Goal: Task Accomplishment & Management: Manage account settings

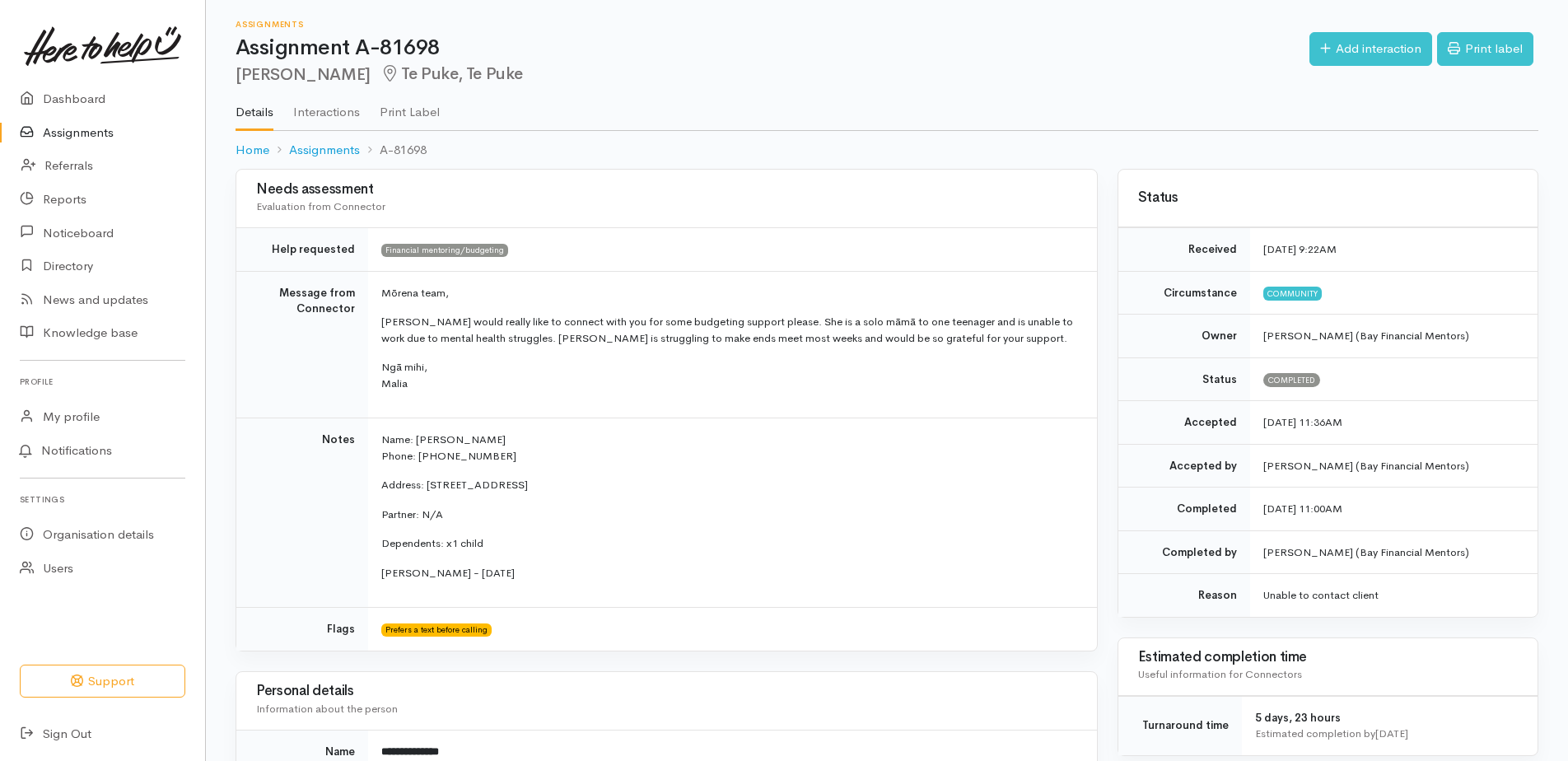
scroll to position [116, 0]
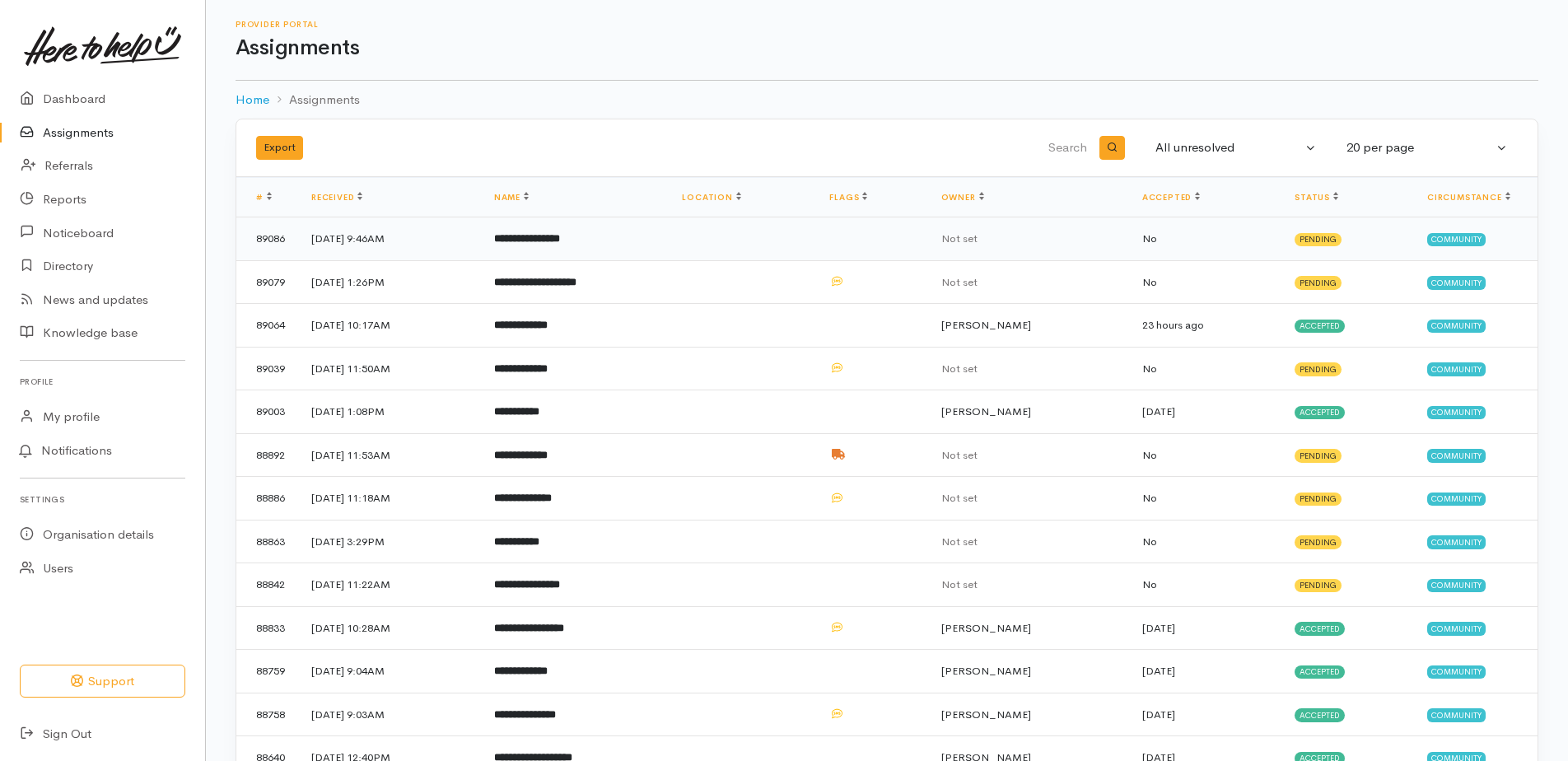
click at [541, 236] on b "**********" at bounding box center [527, 238] width 66 height 11
click at [542, 236] on b "**********" at bounding box center [527, 238] width 66 height 11
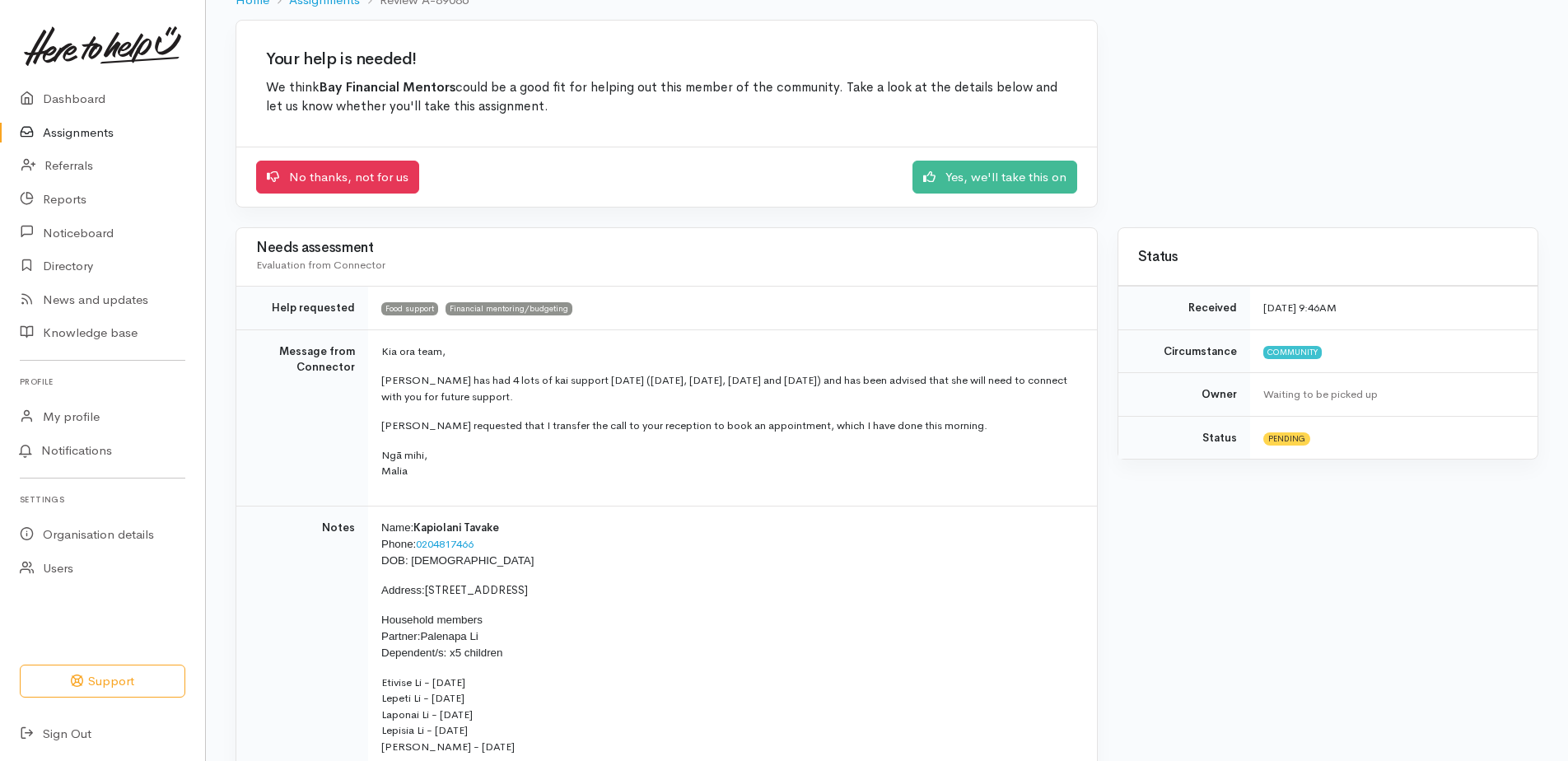
scroll to position [165, 0]
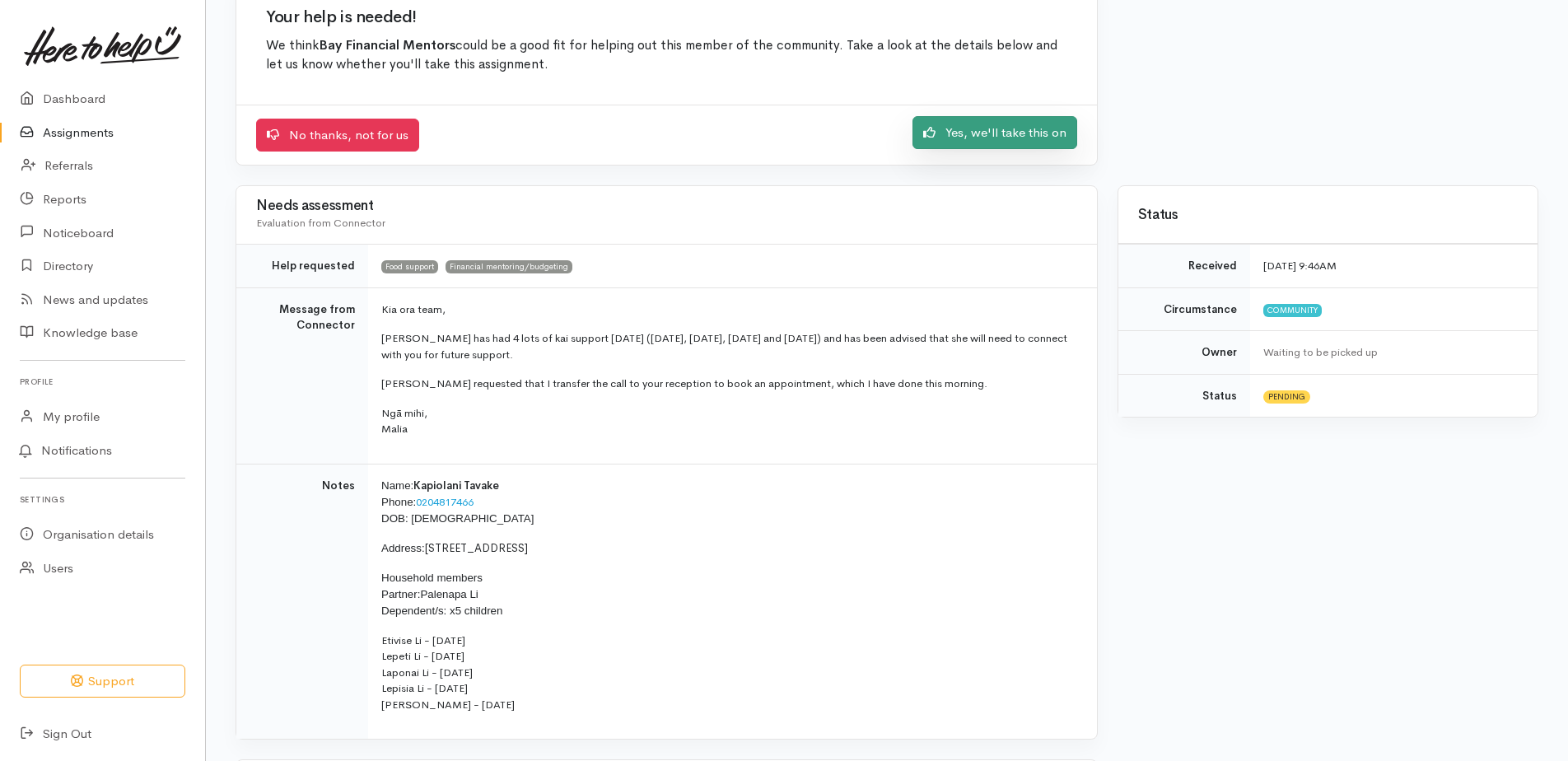
click at [1027, 134] on link "Yes, we'll take this on" at bounding box center [995, 132] width 165 height 34
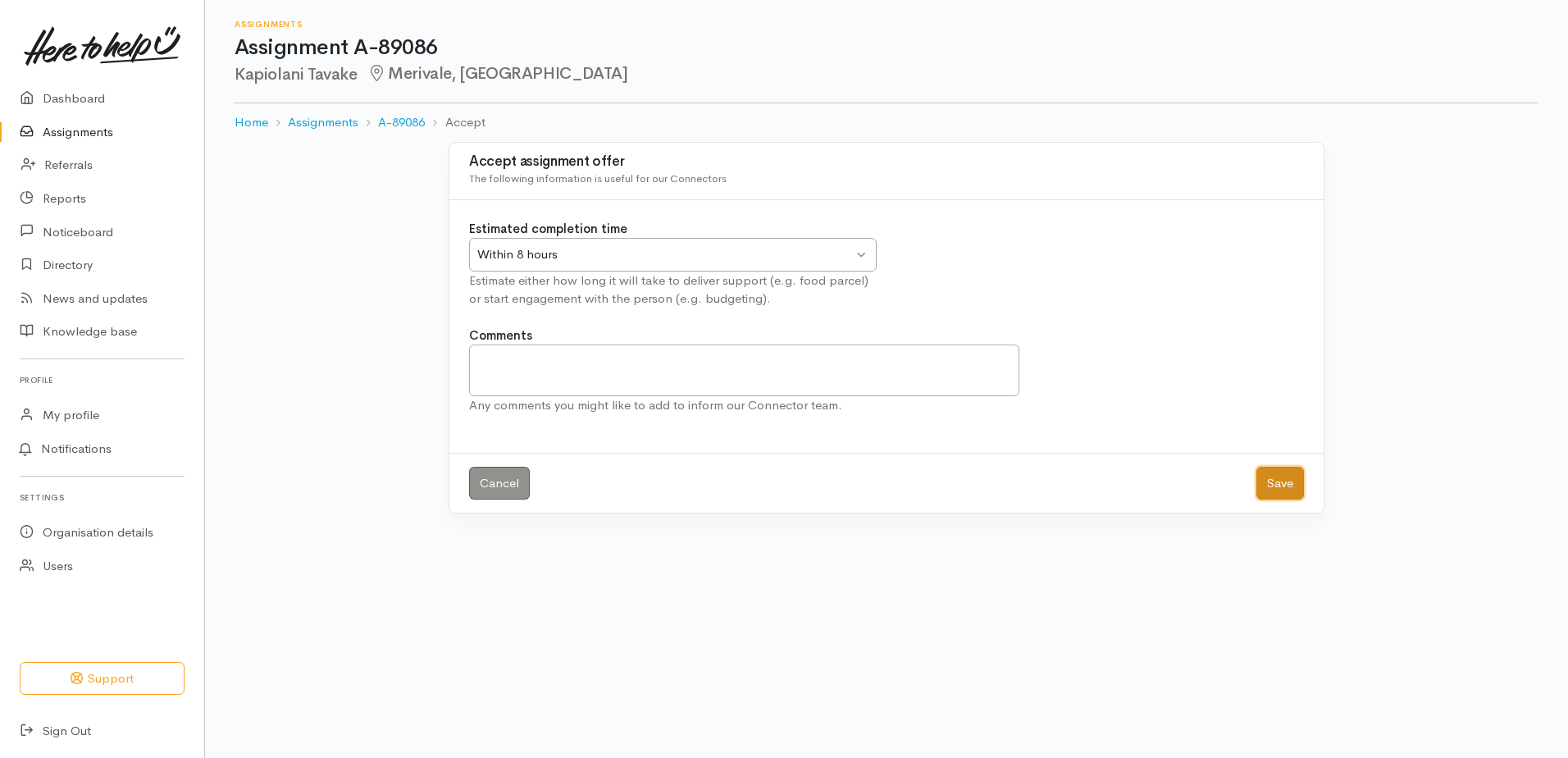
click at [1292, 484] on button "Save" at bounding box center [1280, 483] width 48 height 33
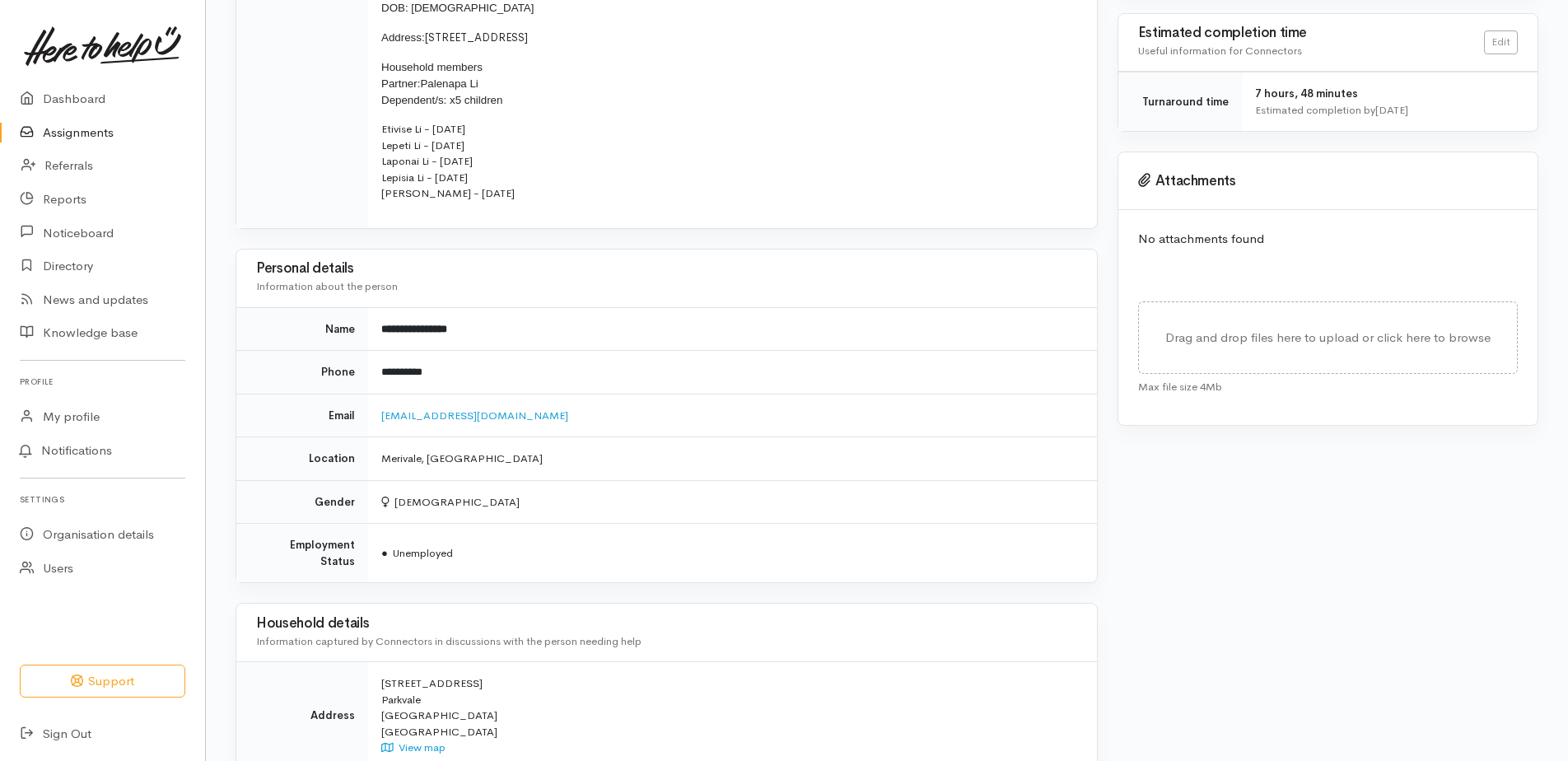
scroll to position [950, 0]
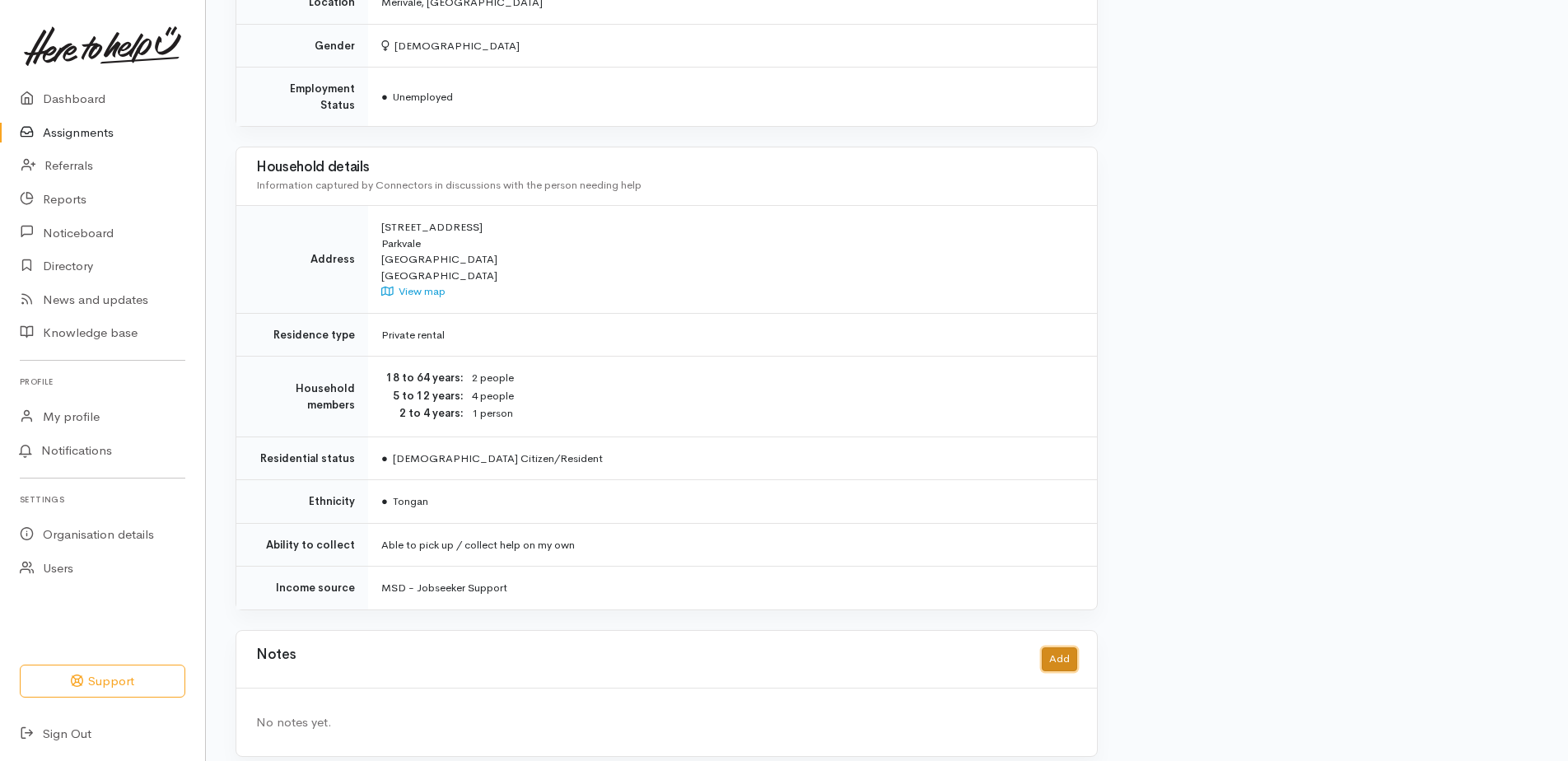
click at [1057, 647] on button "Add" at bounding box center [1059, 659] width 35 height 24
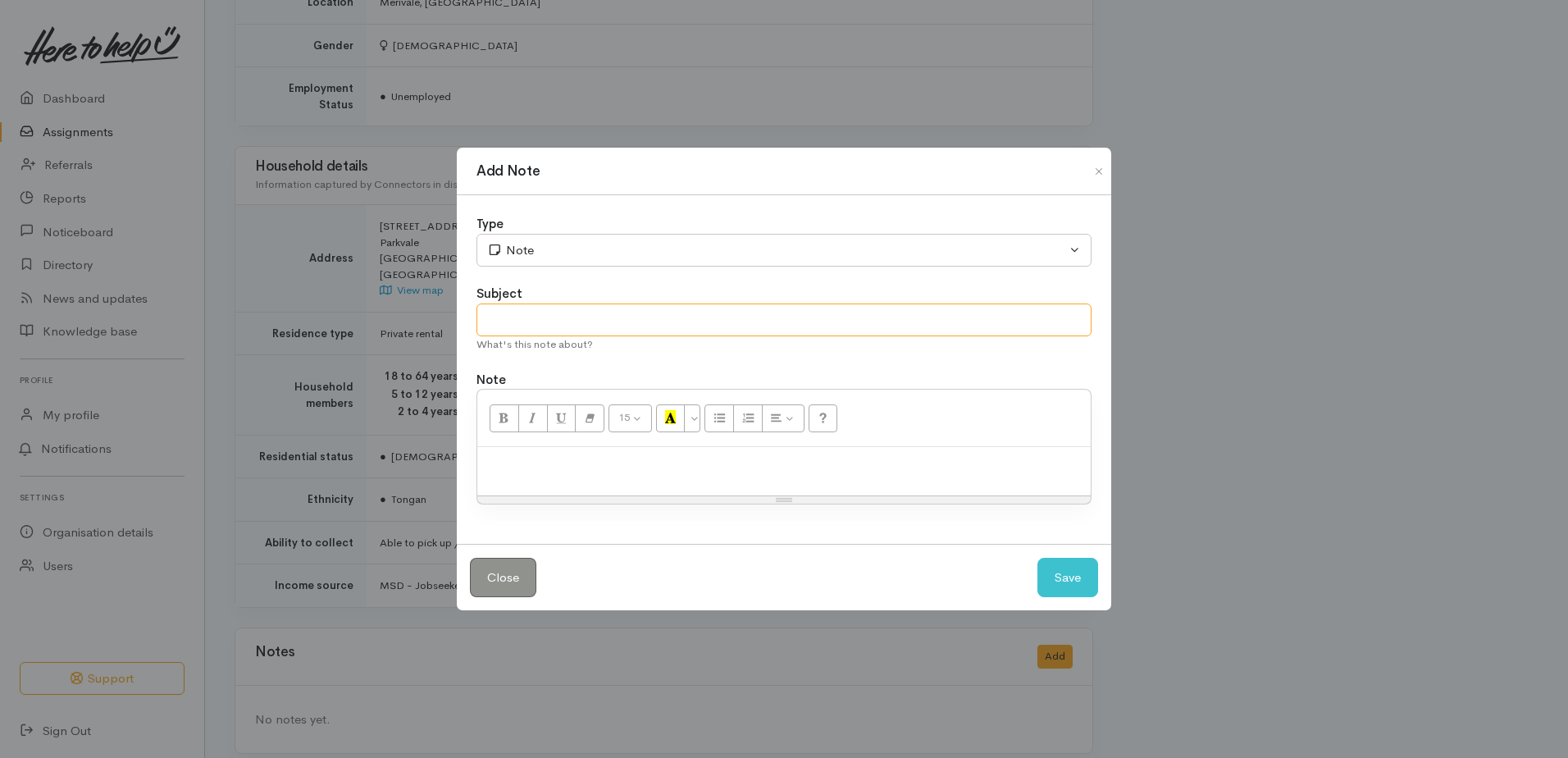
click at [549, 322] on input "text" at bounding box center [784, 319] width 615 height 33
type input "Booked for Friday"
click at [632, 456] on p at bounding box center [784, 464] width 597 height 19
click at [1072, 578] on button "Save" at bounding box center [1067, 578] width 60 height 41
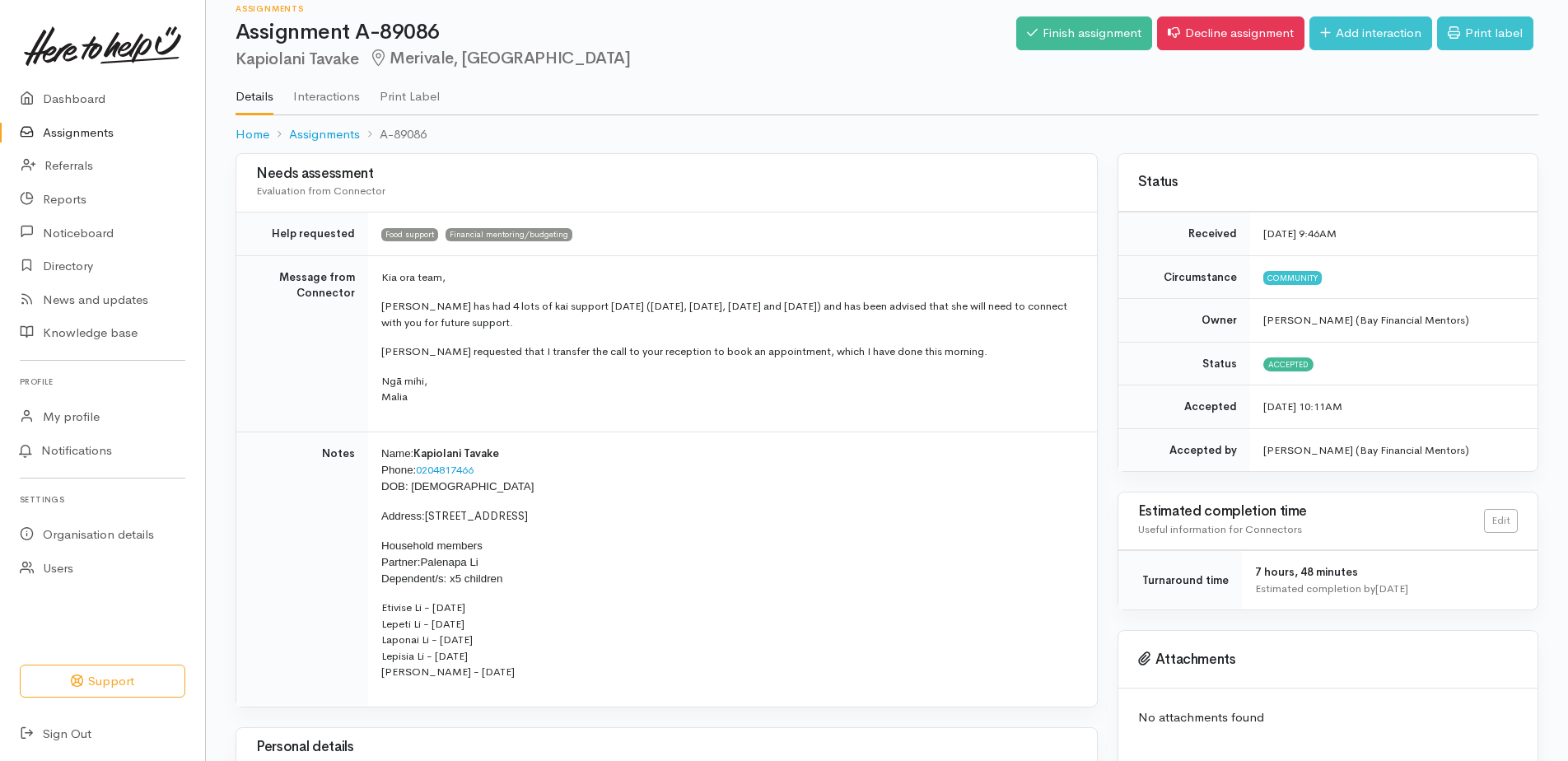
scroll to position [0, 0]
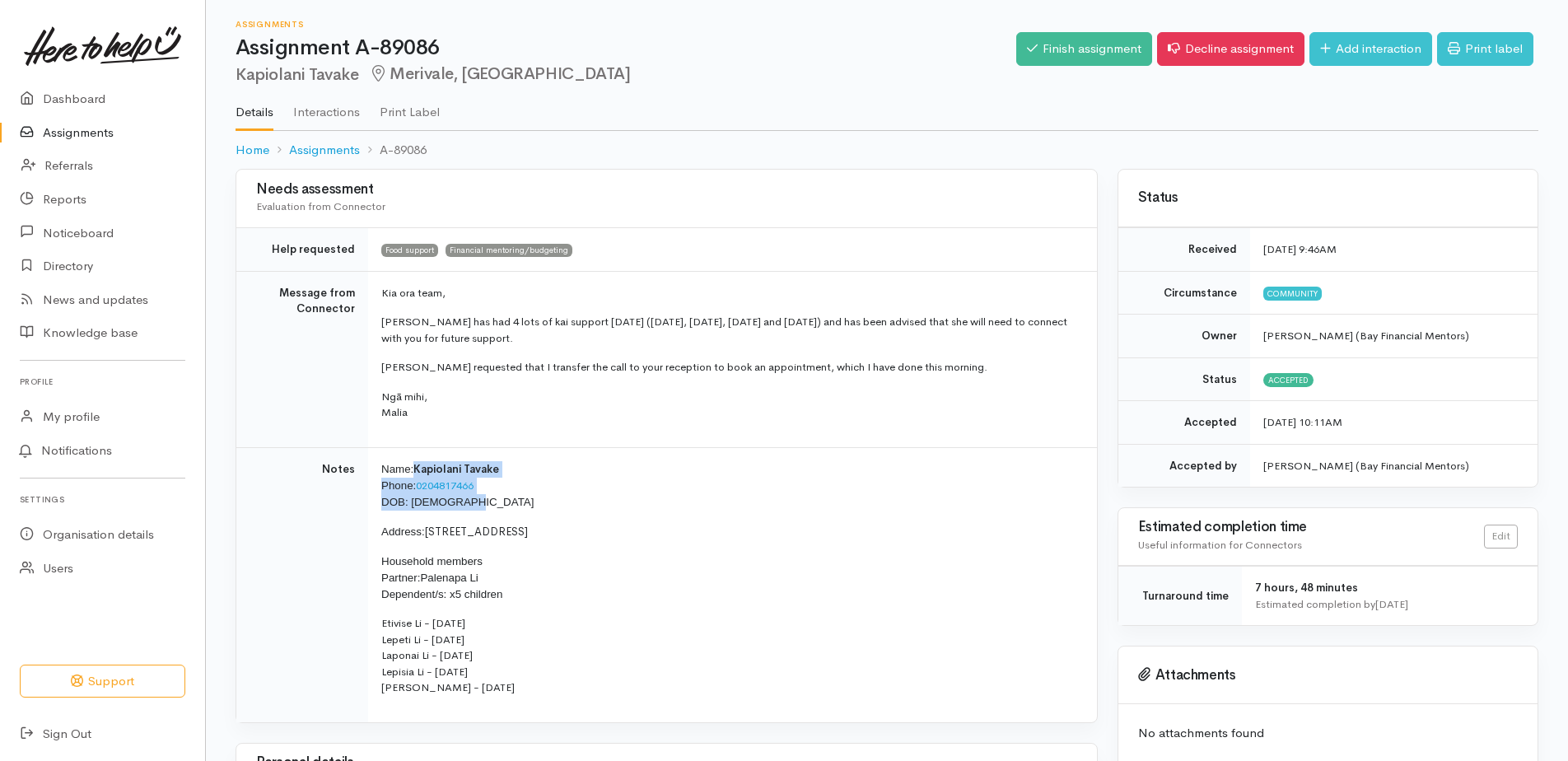
drag, startPoint x: 417, startPoint y: 460, endPoint x: 557, endPoint y: 500, distance: 145.6
click at [557, 500] on p "Name: Kapiolani Tavake Phone: 0204817466 DOB: 14/07/1993" at bounding box center [730, 486] width 696 height 50
drag, startPoint x: 557, startPoint y: 500, endPoint x: 448, endPoint y: 483, distance: 110.3
copy p "Kapiolani Tavake Phone: 0204817466 DOB: 14/07/1993"
click at [331, 149] on link "Assignments" at bounding box center [324, 149] width 71 height 19
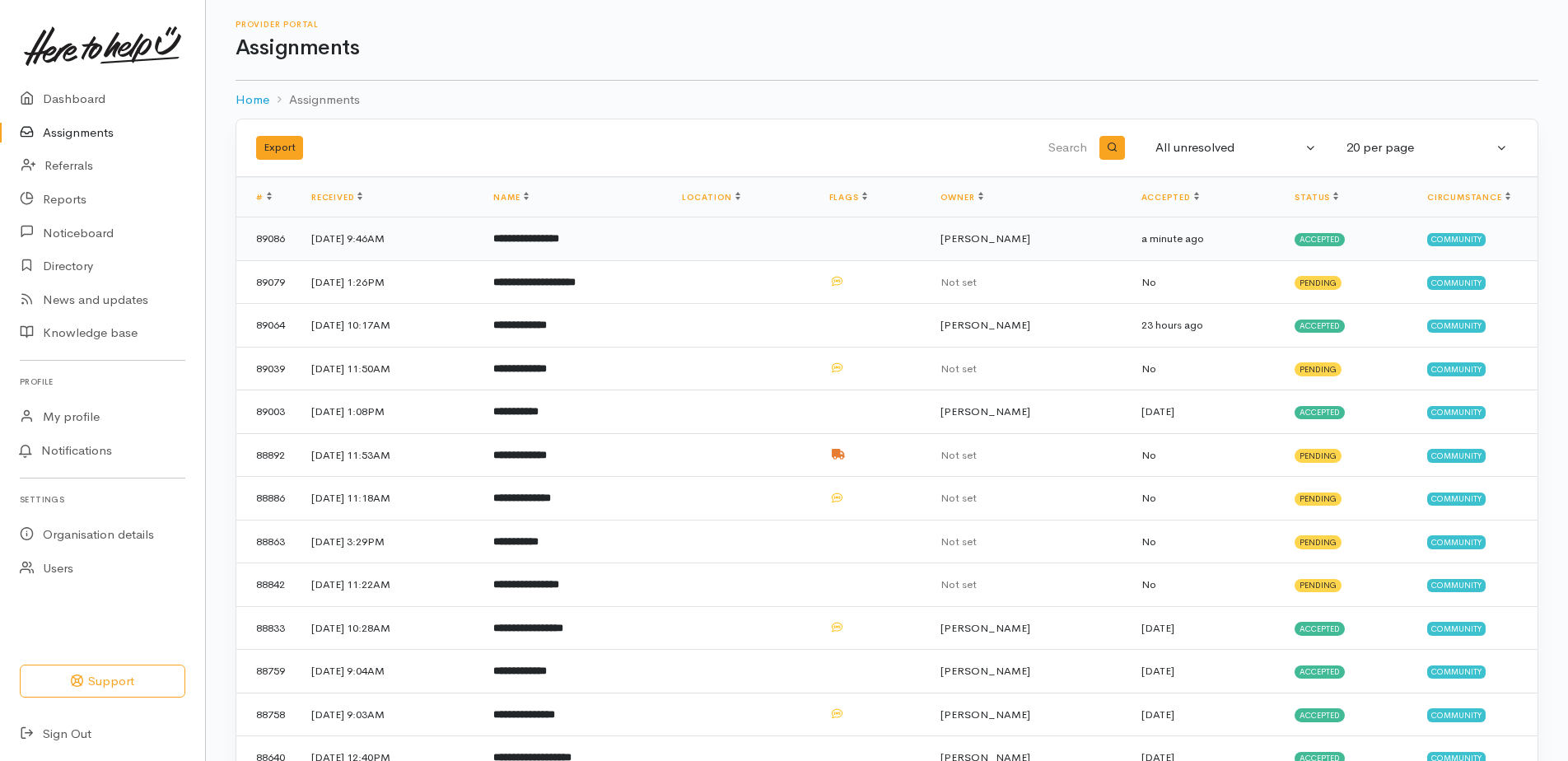
scroll to position [81, 0]
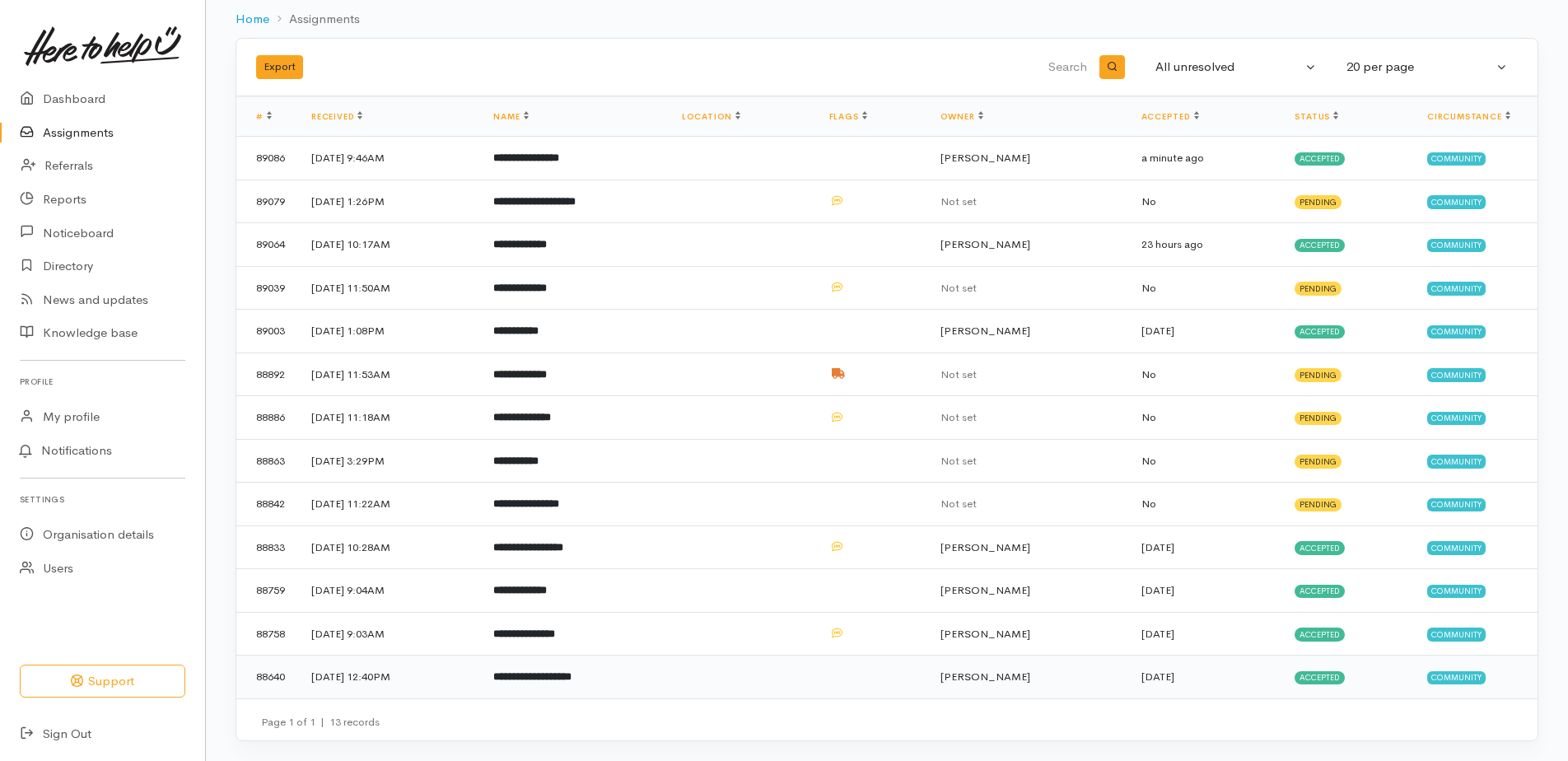
click at [572, 675] on b "**********" at bounding box center [532, 677] width 78 height 11
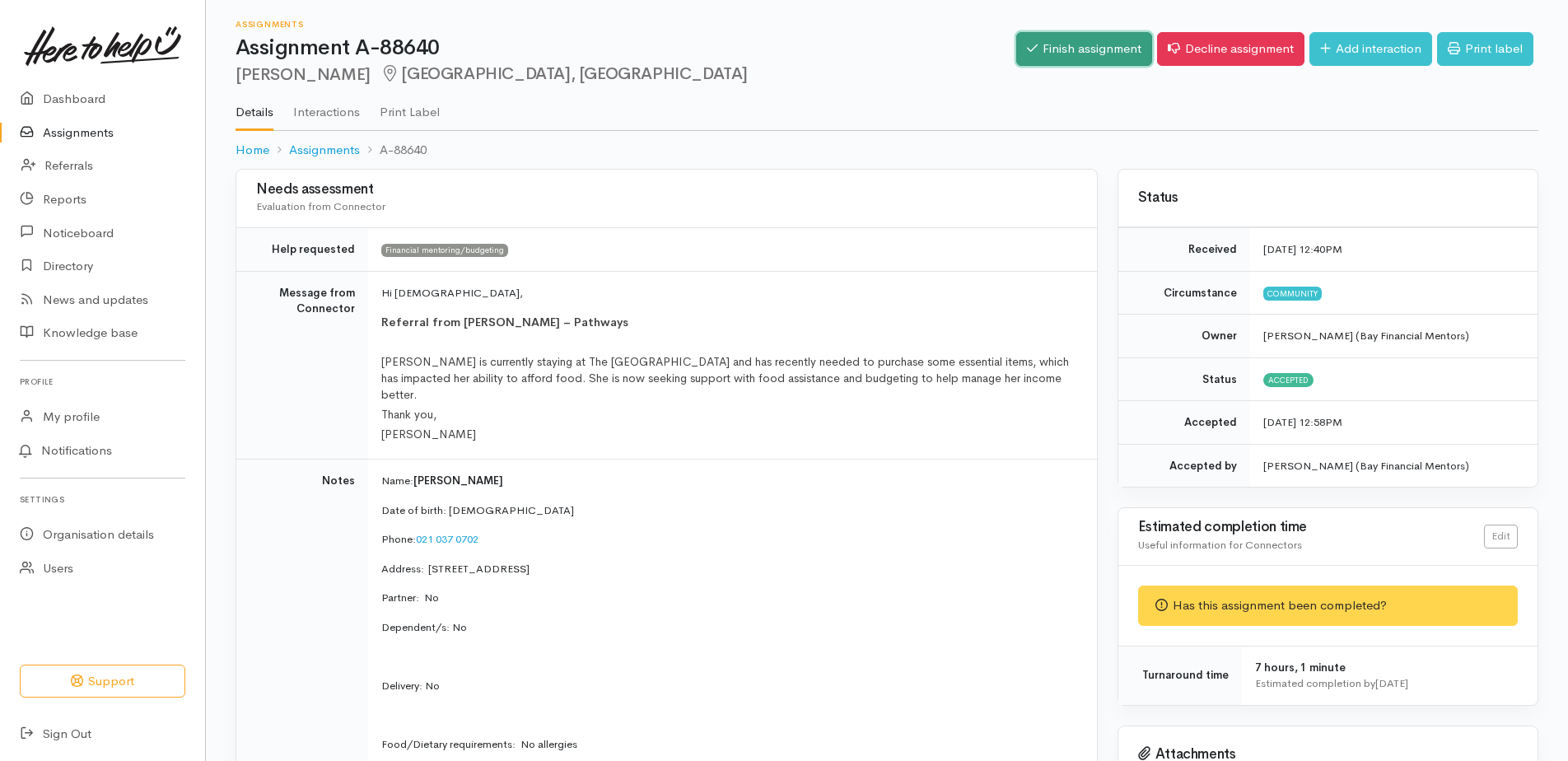
click at [1047, 50] on link "Finish assignment" at bounding box center [1084, 48] width 136 height 34
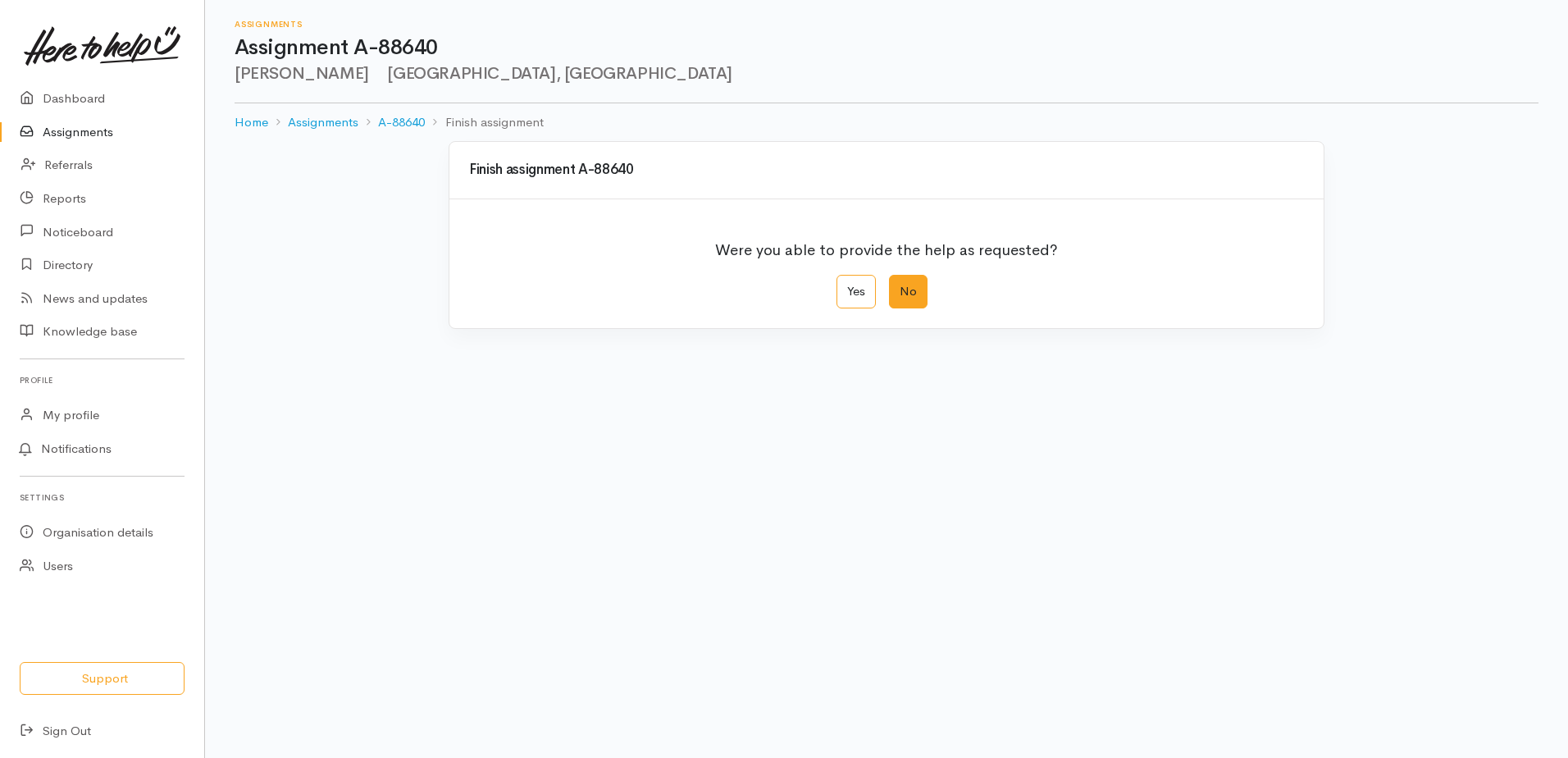
click at [906, 294] on label "No" at bounding box center [908, 291] width 39 height 33
click at [900, 285] on input "No" at bounding box center [895, 280] width 11 height 11
radio input "true"
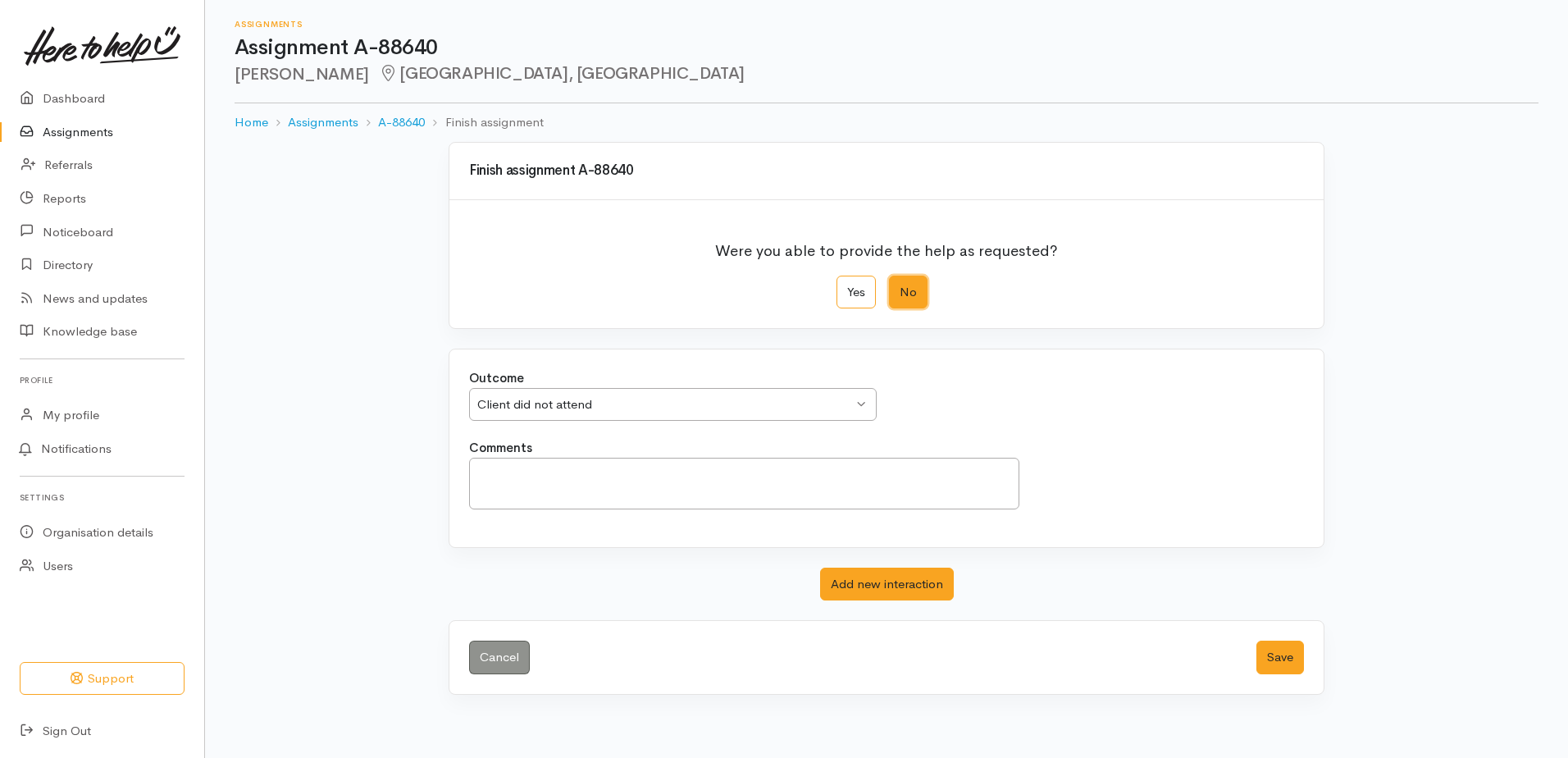
click at [803, 401] on div "Client did not attend" at bounding box center [665, 404] width 376 height 19
click at [856, 407] on div "Other (add comments) Other (add comments)" at bounding box center [673, 404] width 408 height 33
click at [1270, 654] on button "Save" at bounding box center [1280, 657] width 48 height 33
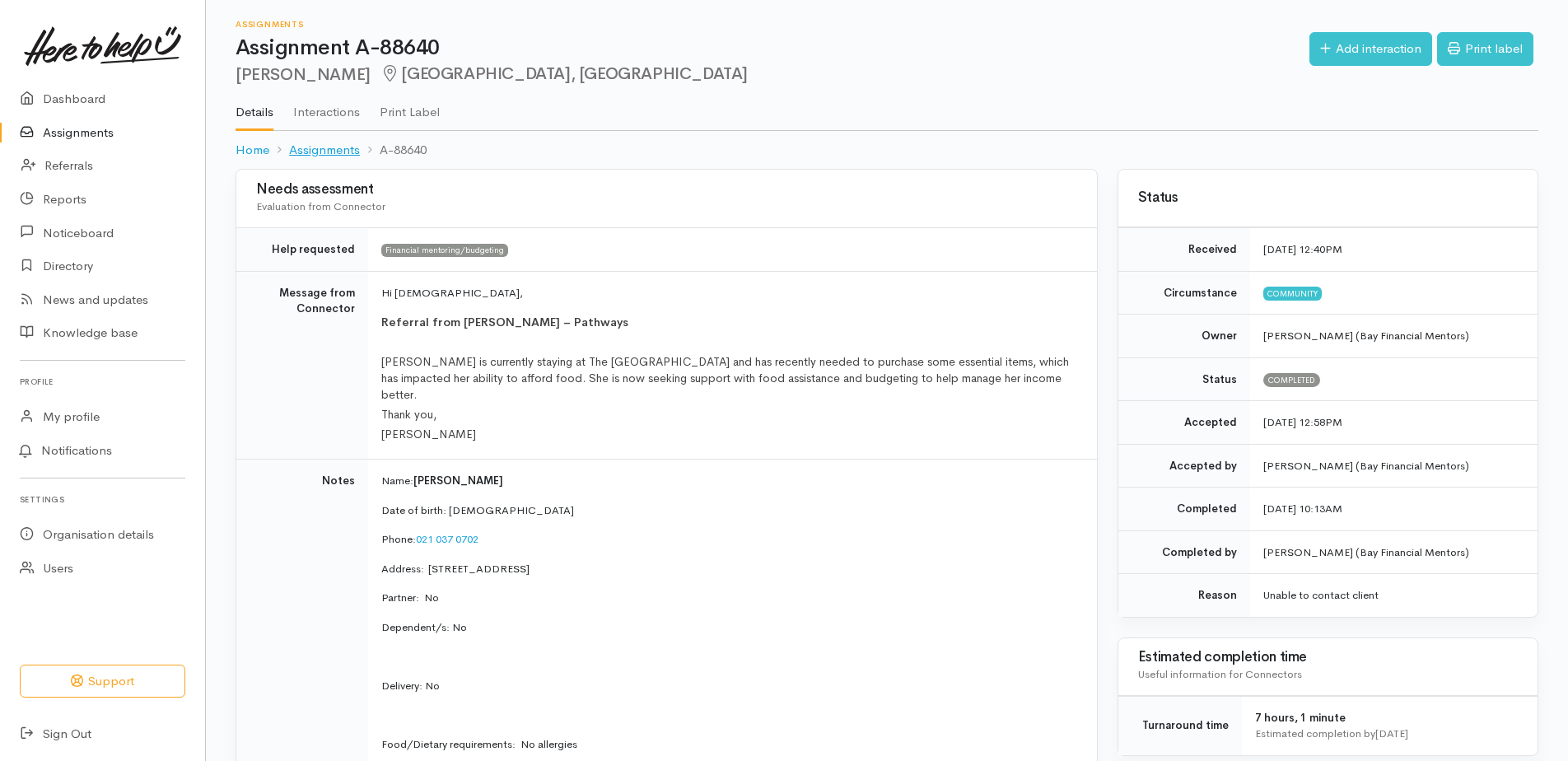
click at [325, 149] on link "Assignments" at bounding box center [324, 149] width 71 height 19
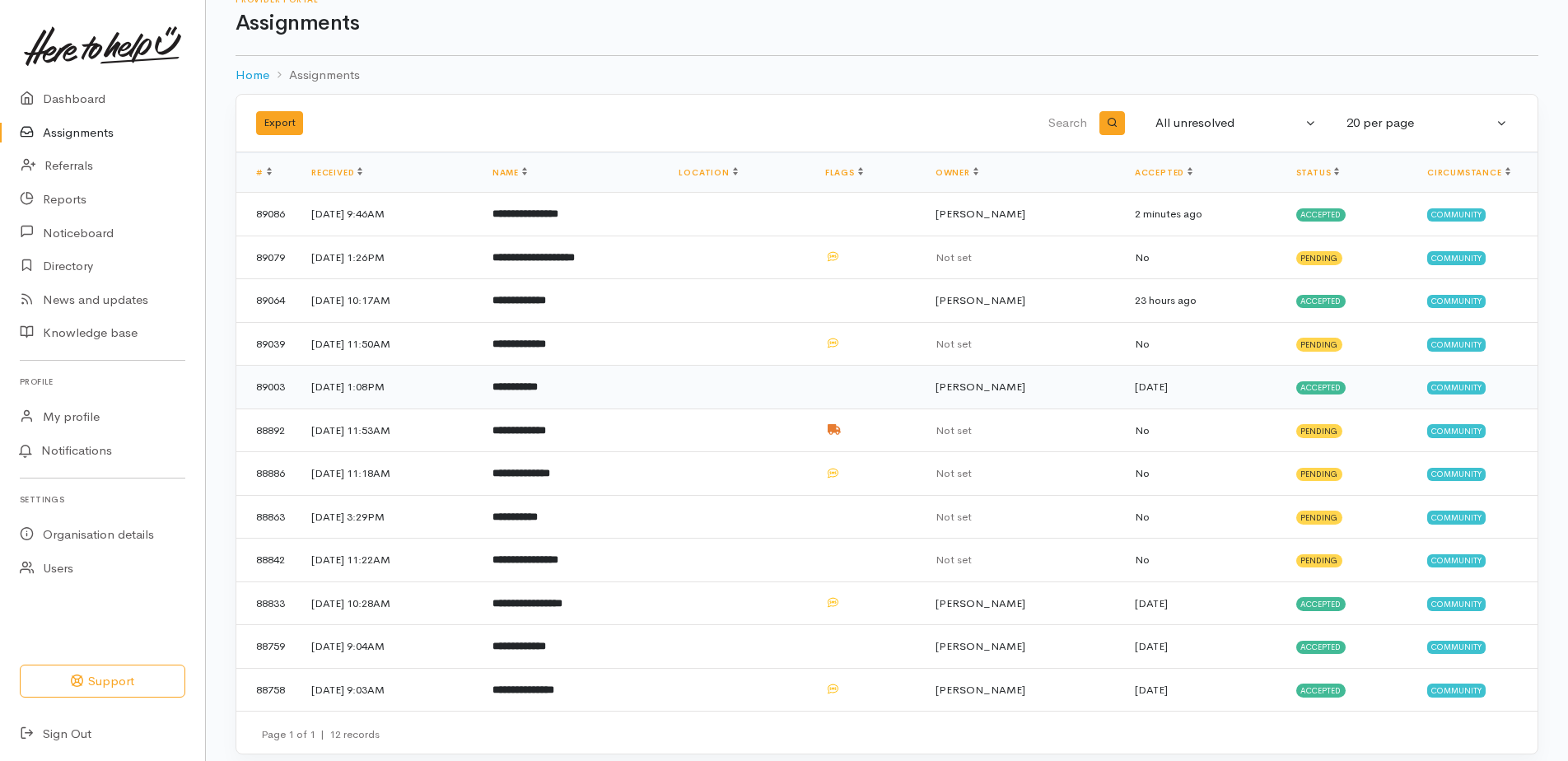
scroll to position [38, 0]
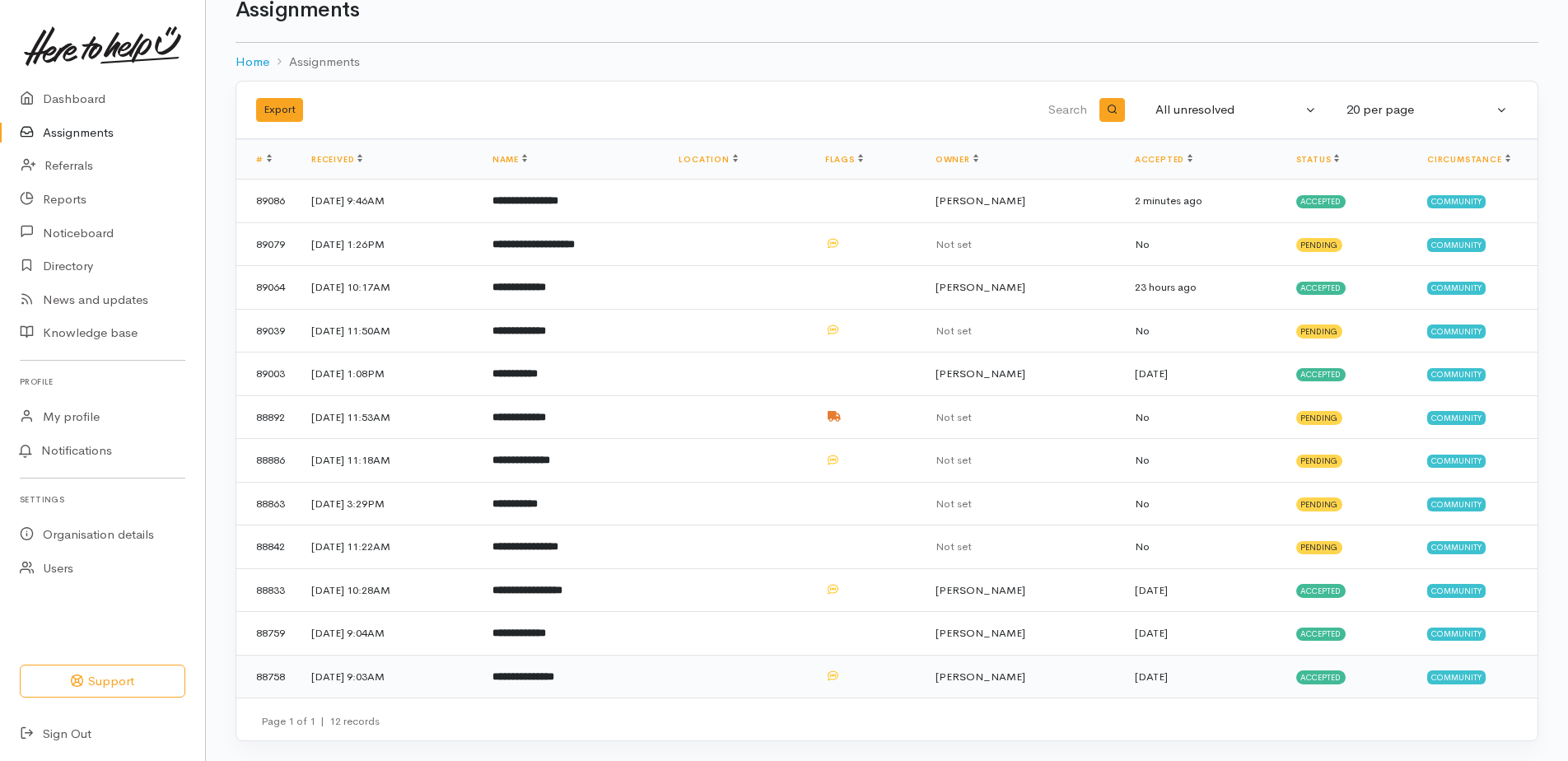
click at [555, 673] on b "**********" at bounding box center [523, 677] width 62 height 11
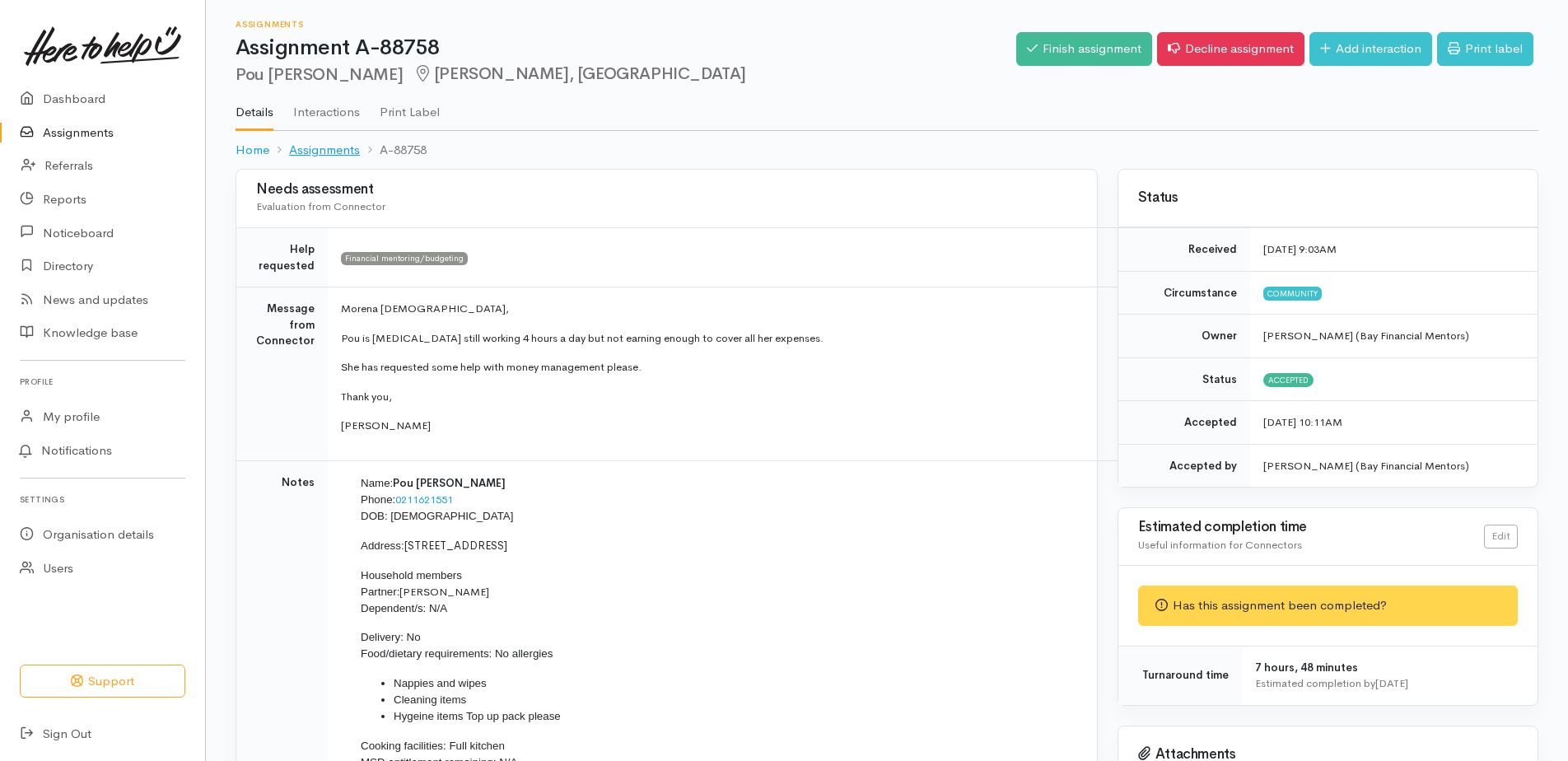
click at [330, 147] on link "Assignments" at bounding box center [324, 149] width 71 height 19
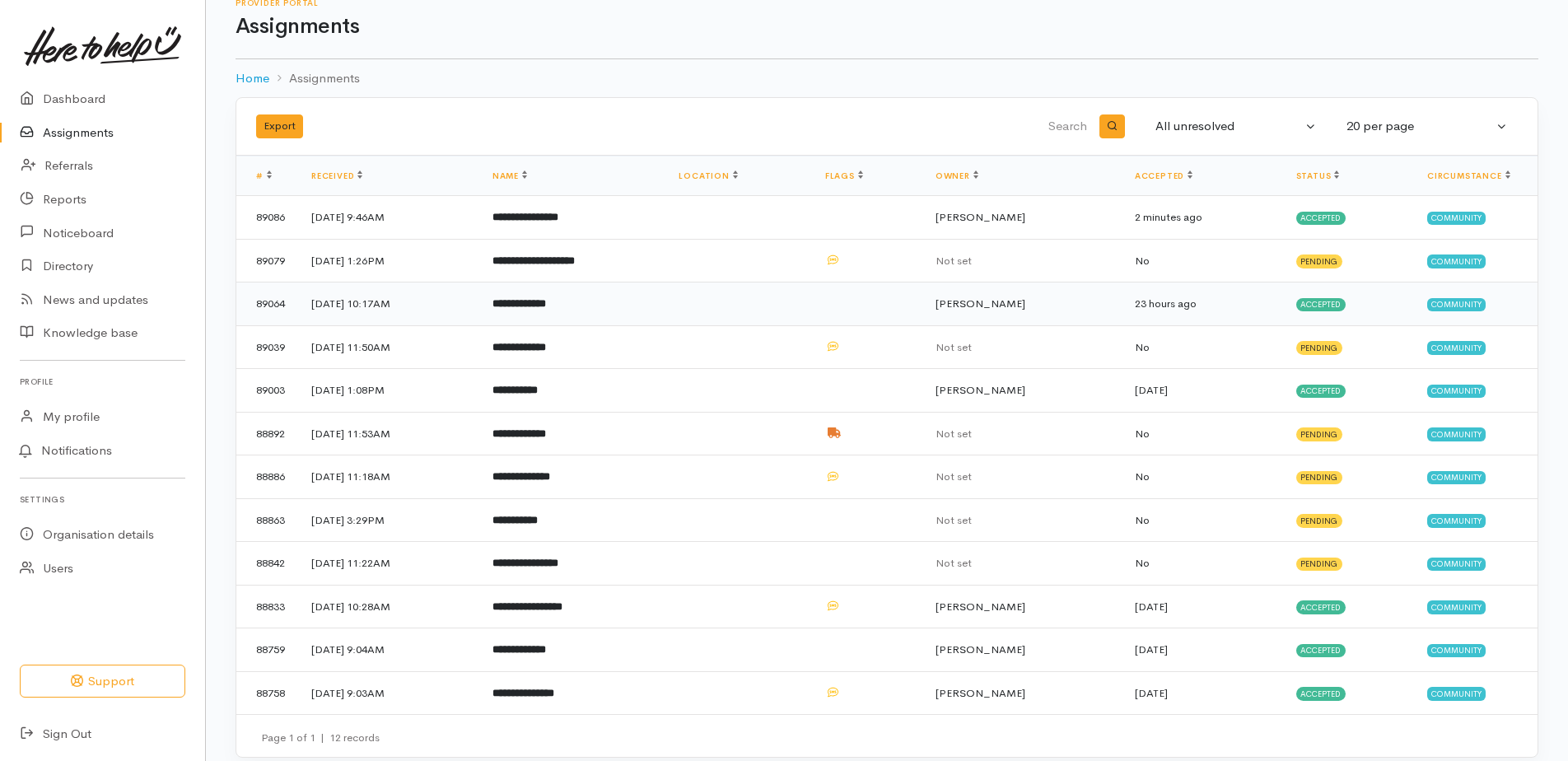
scroll to position [38, 0]
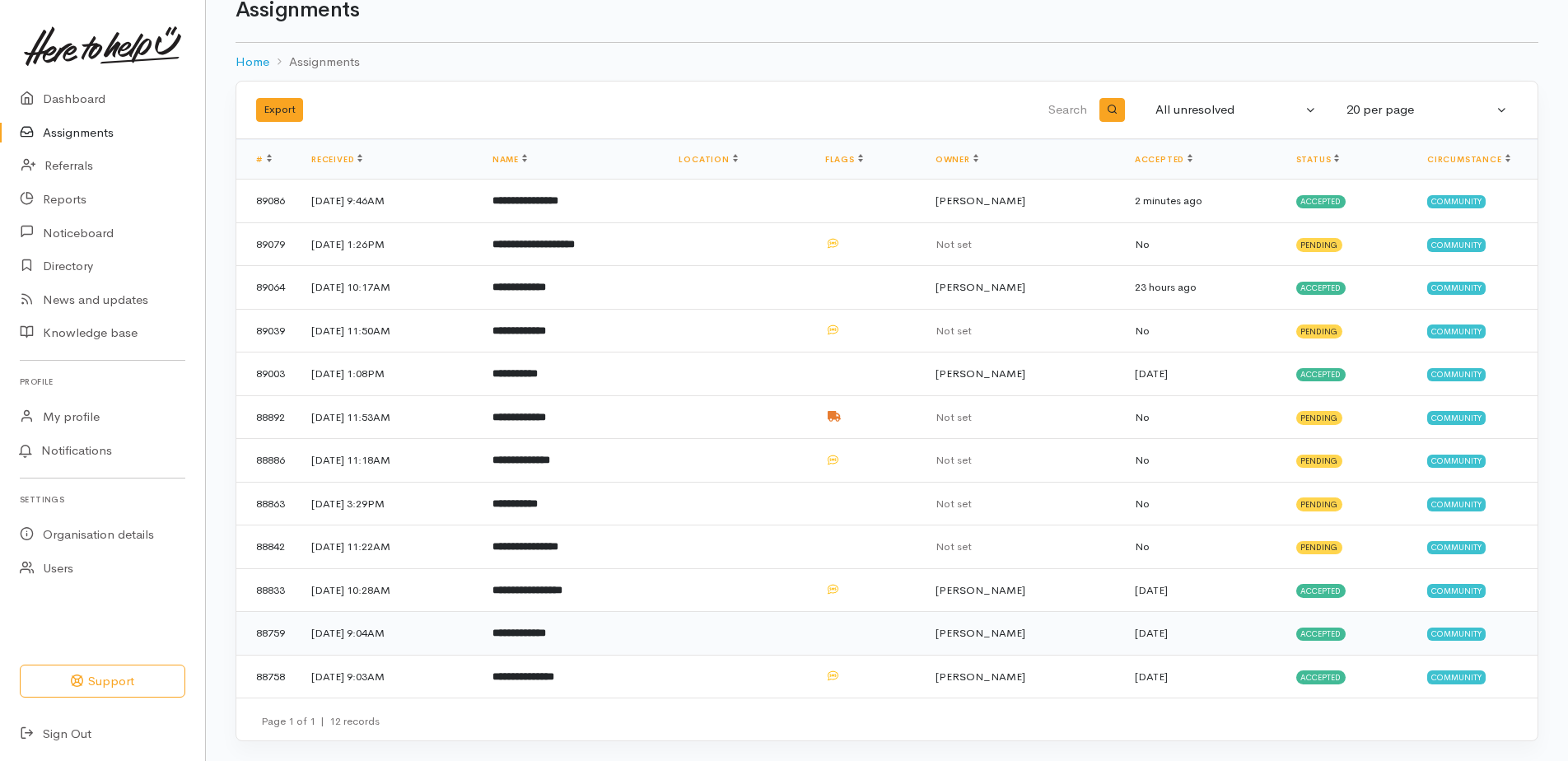
click at [546, 632] on b "**********" at bounding box center [518, 632] width 53 height 11
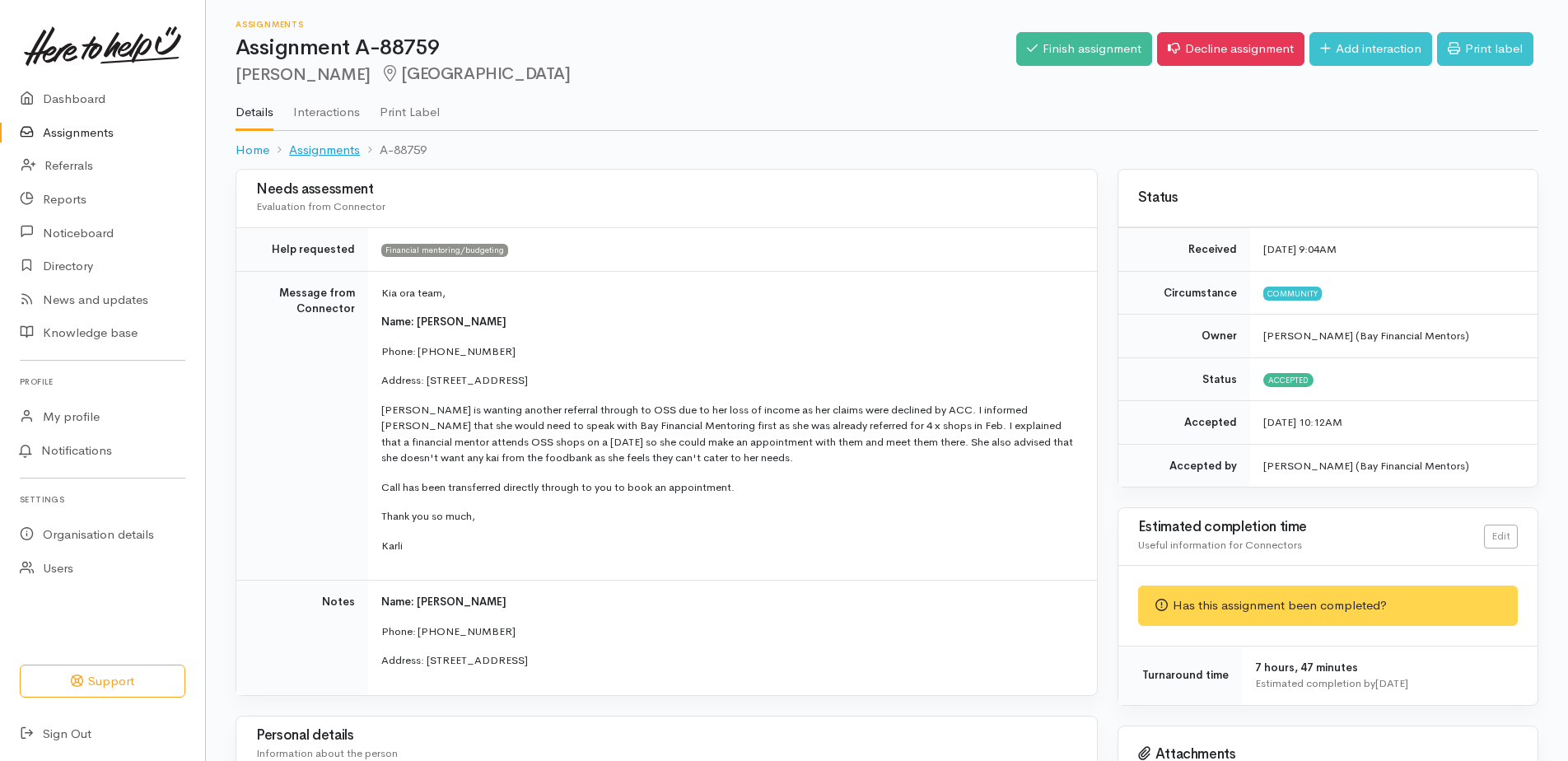
click at [334, 153] on link "Assignments" at bounding box center [324, 149] width 71 height 19
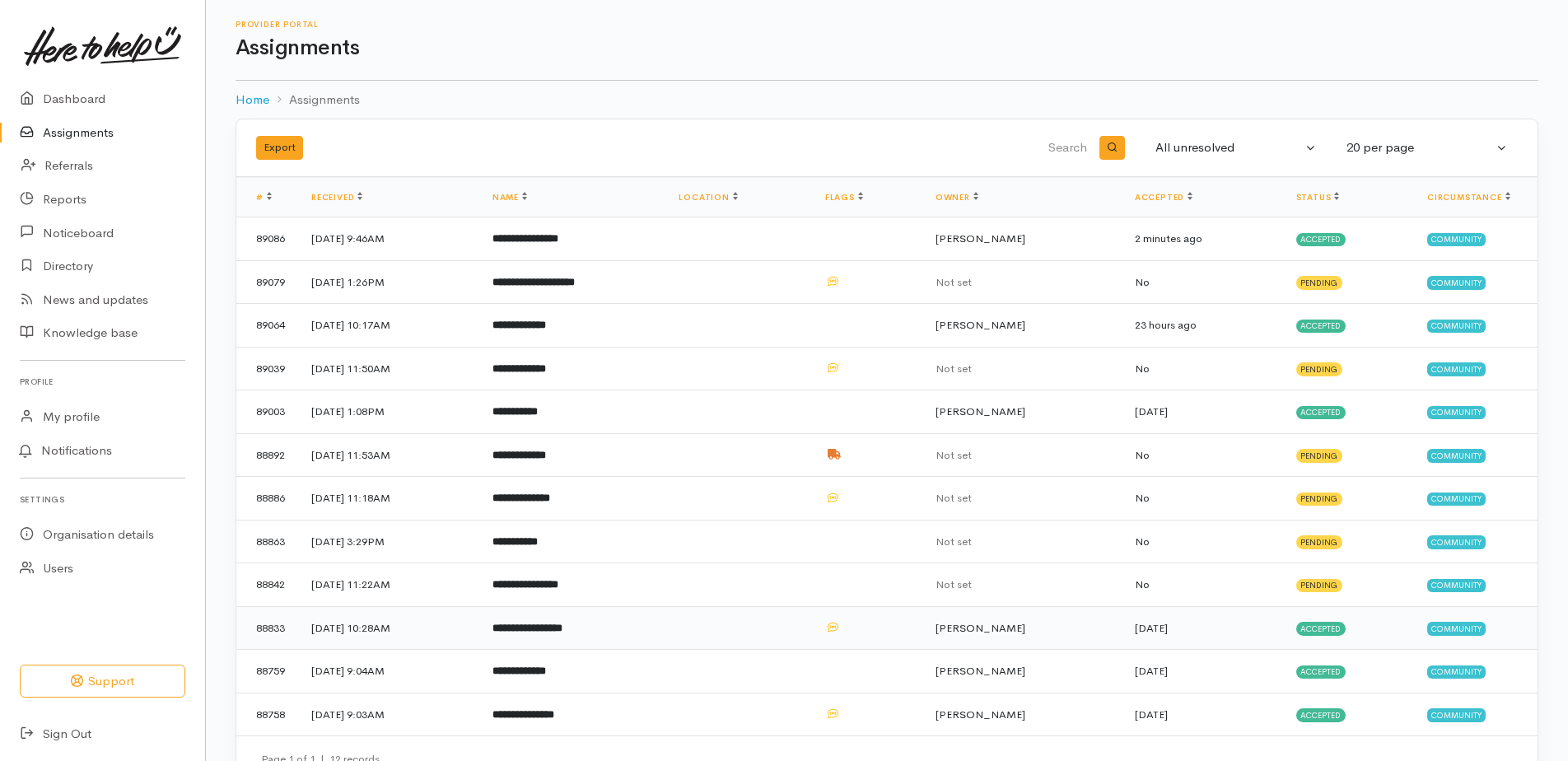
click at [563, 626] on b "**********" at bounding box center [527, 628] width 70 height 11
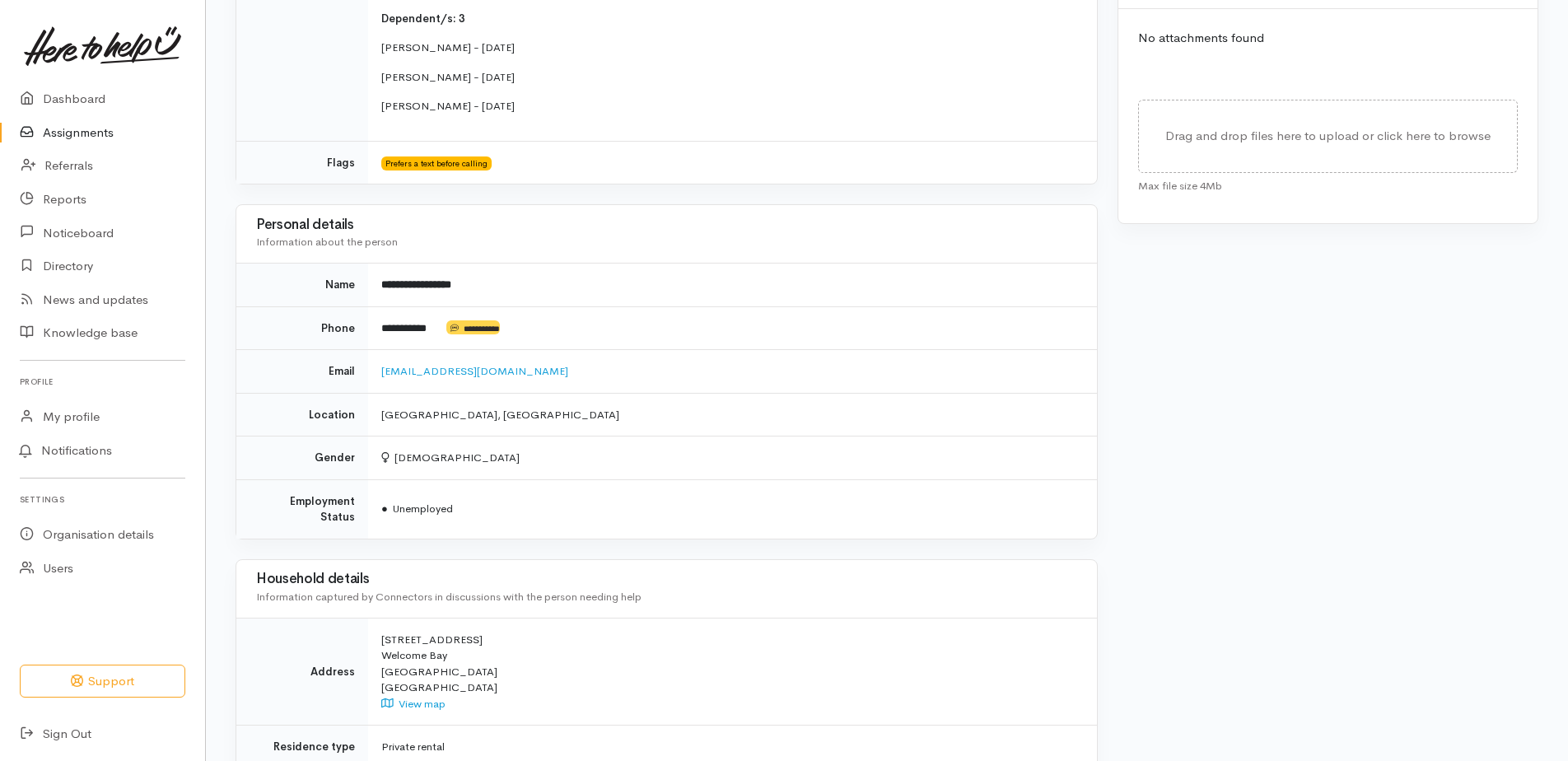
scroll to position [1186, 0]
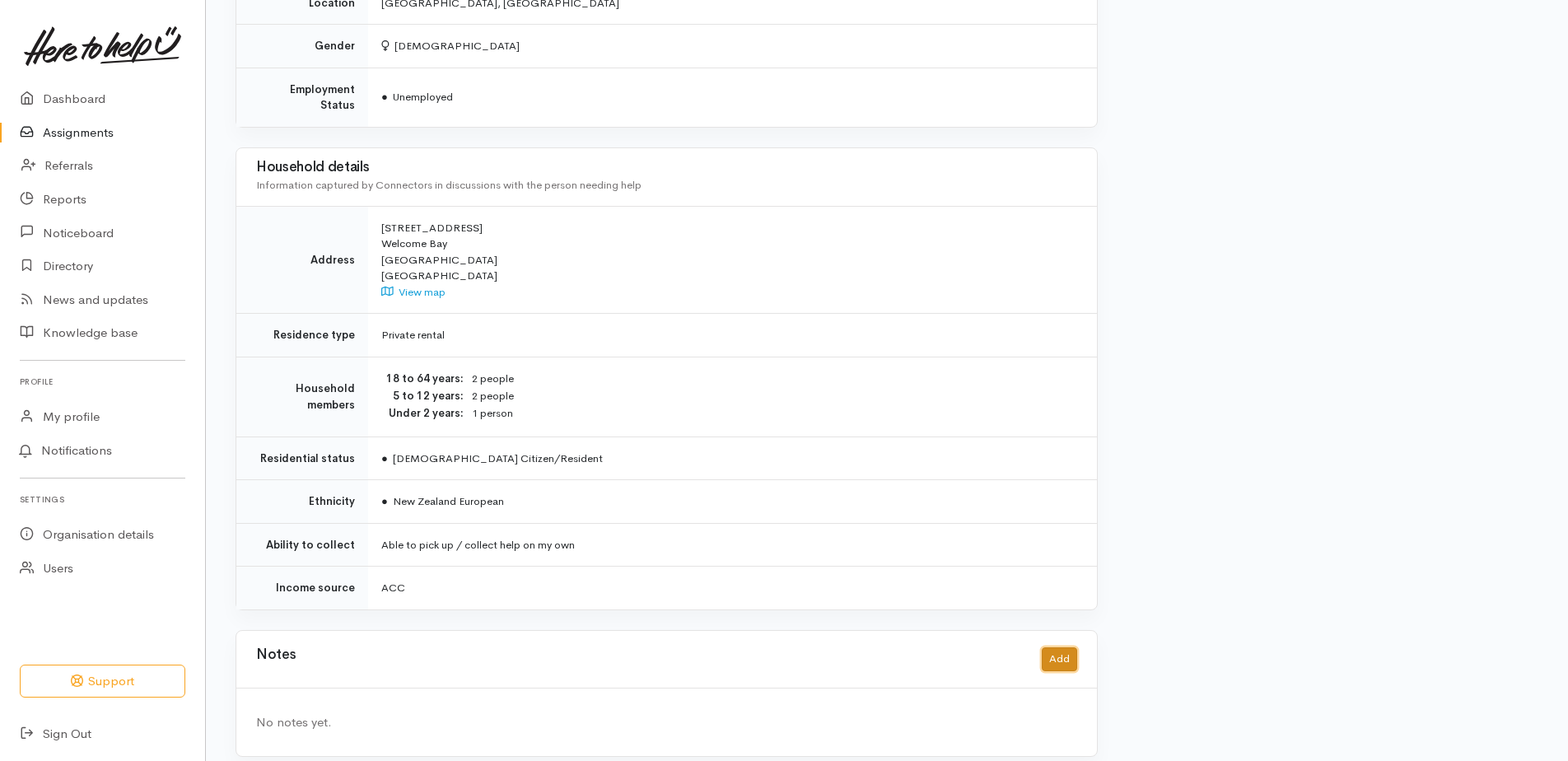
click at [1068, 647] on button "Add" at bounding box center [1059, 659] width 35 height 24
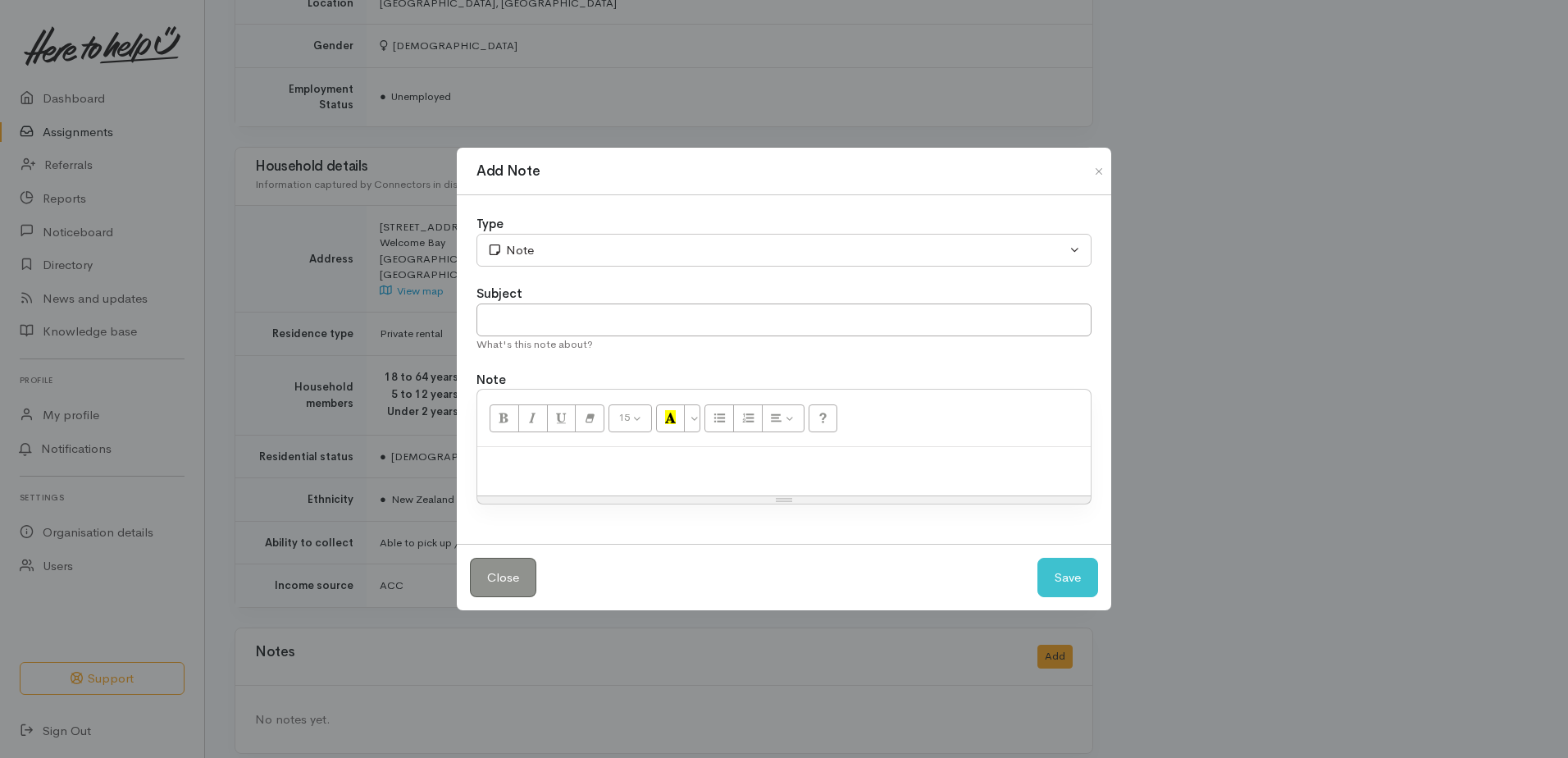
click at [509, 464] on p at bounding box center [784, 464] width 597 height 19
click at [511, 323] on input "text" at bounding box center [784, 319] width 615 height 33
click at [1075, 572] on button "Save" at bounding box center [1067, 578] width 60 height 41
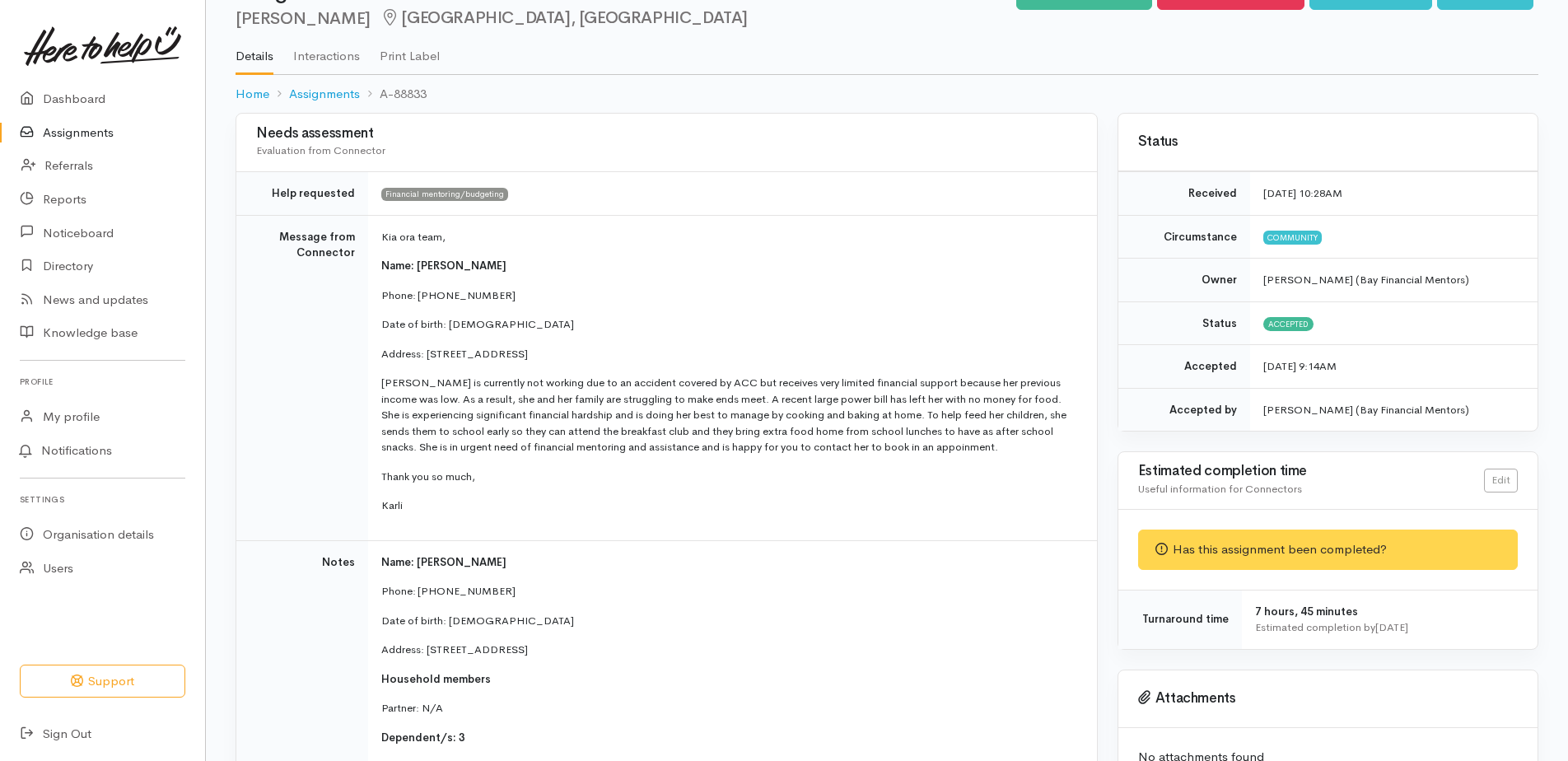
scroll to position [0, 0]
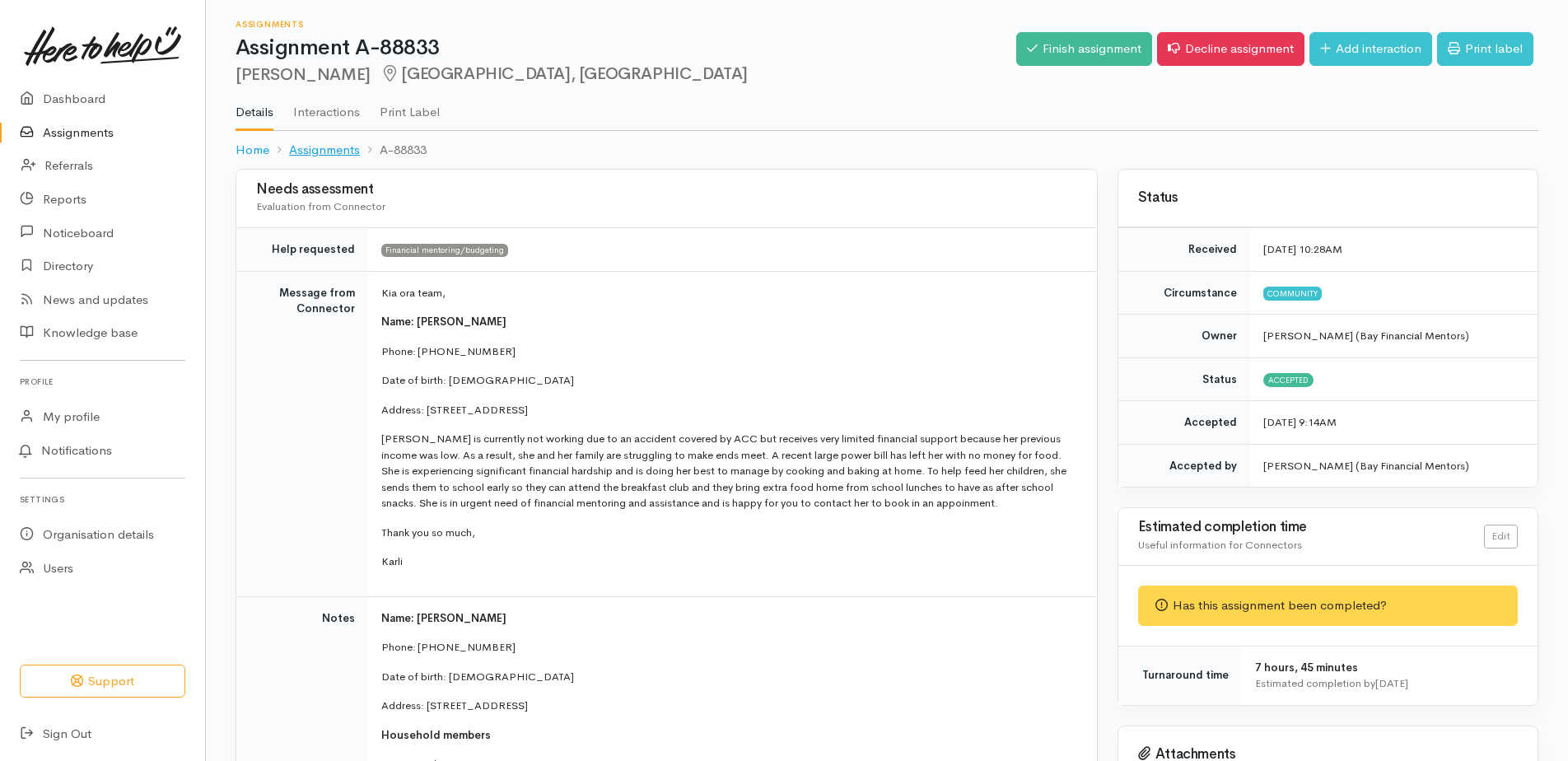
click at [335, 154] on link "Assignments" at bounding box center [324, 149] width 71 height 19
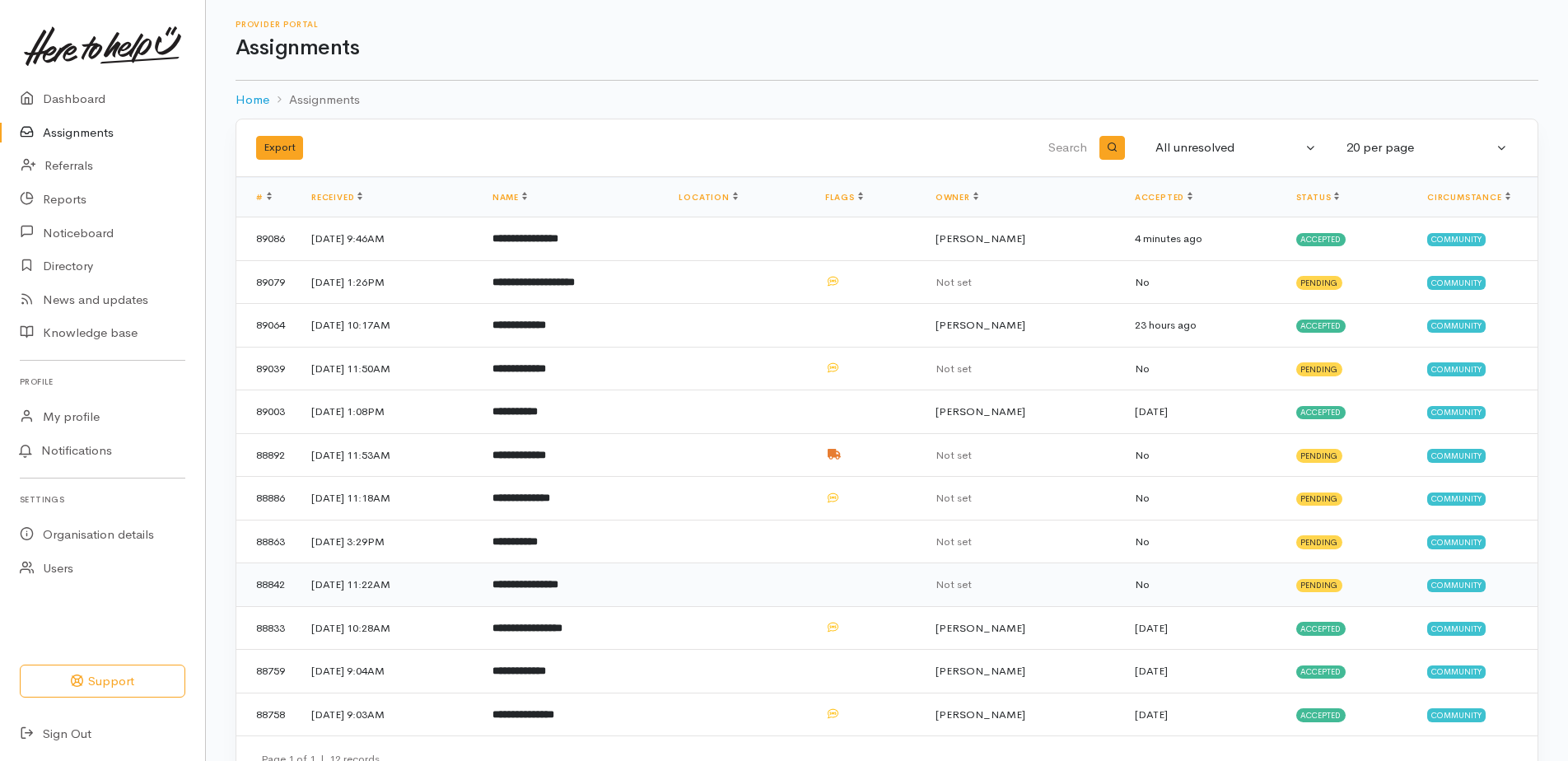
click at [558, 579] on b "**********" at bounding box center [525, 584] width 66 height 11
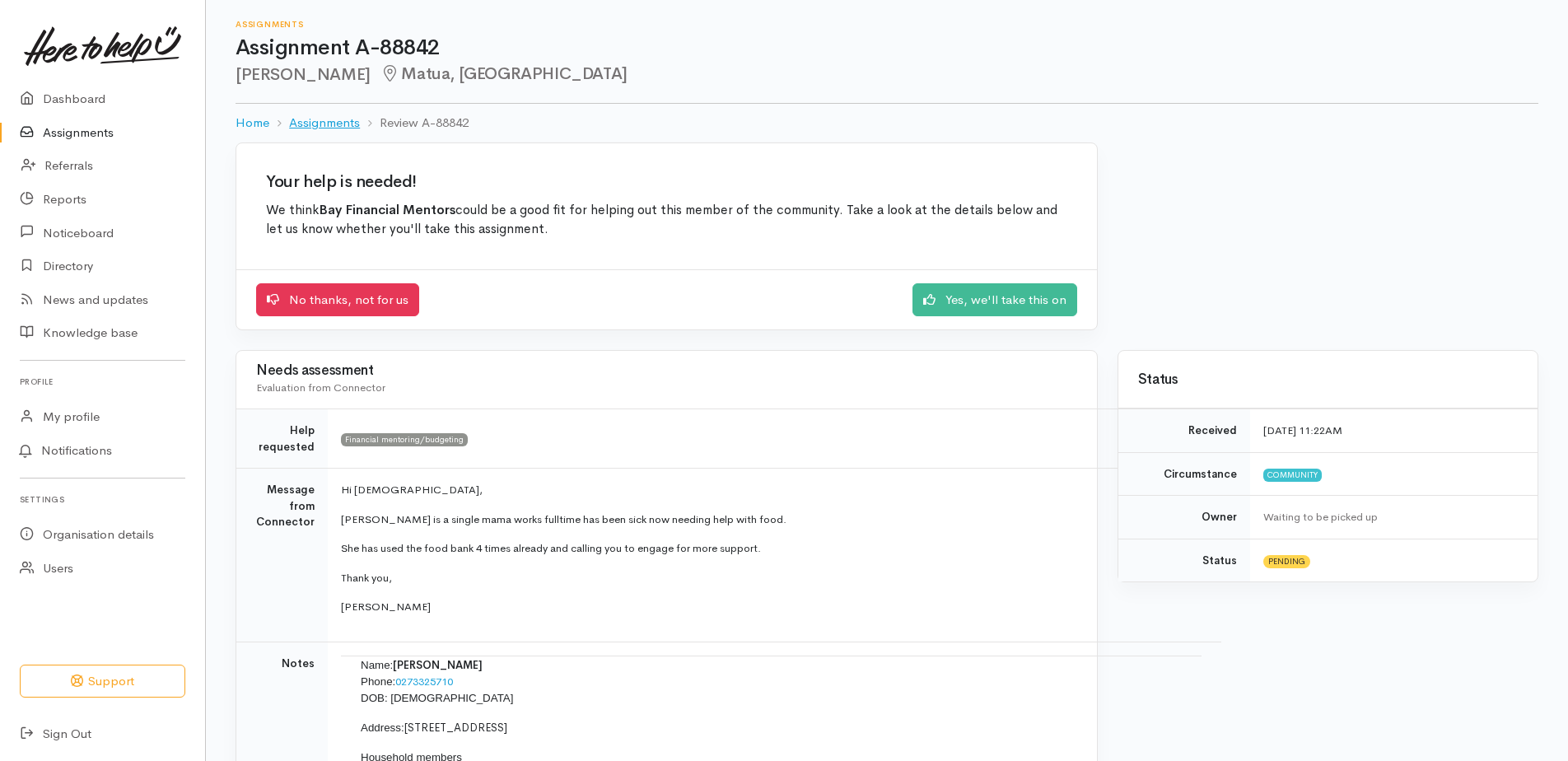
click at [303, 124] on link "Assignments" at bounding box center [324, 122] width 71 height 19
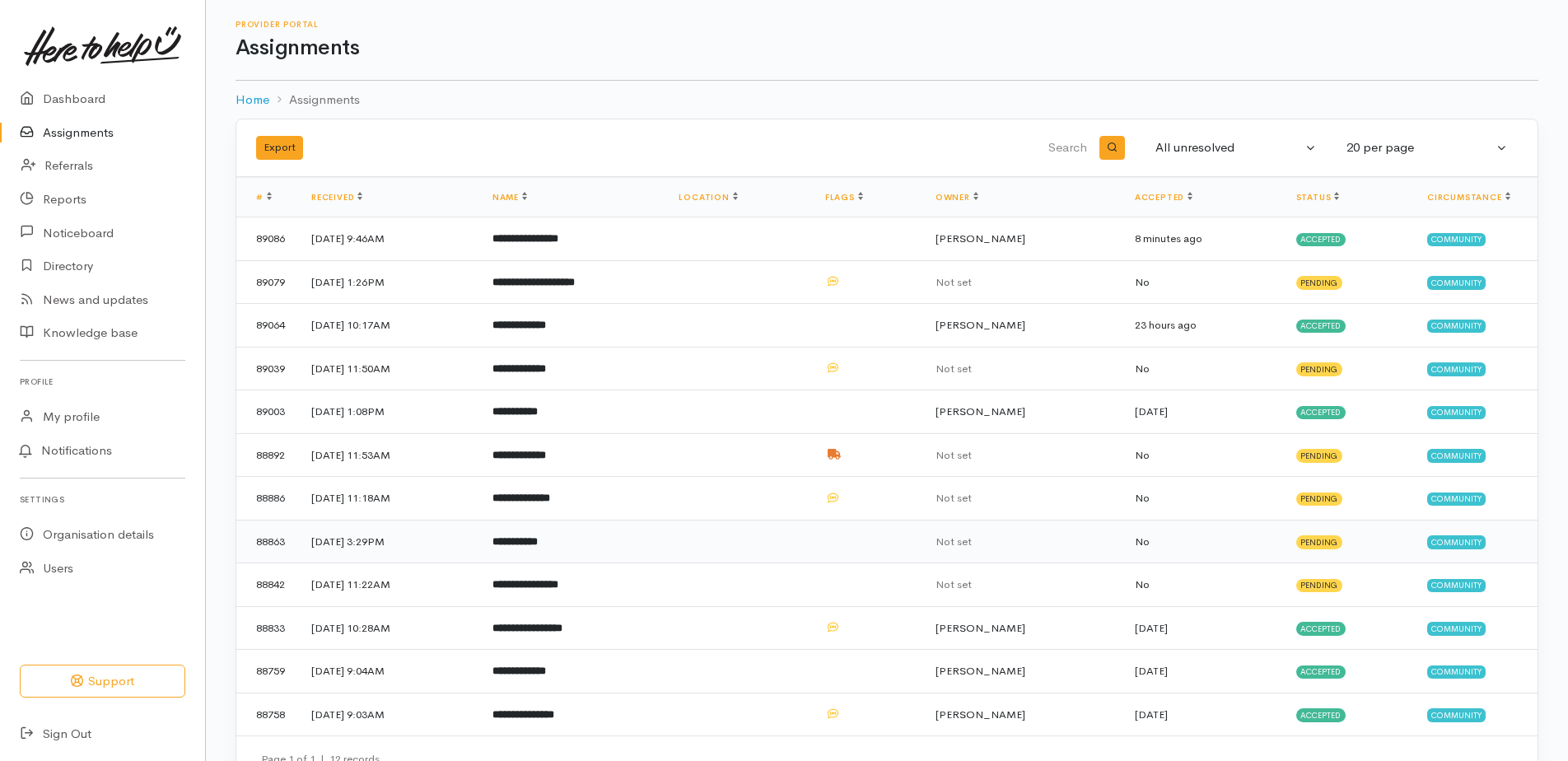
click at [537, 544] on b "**********" at bounding box center [515, 542] width 45 height 11
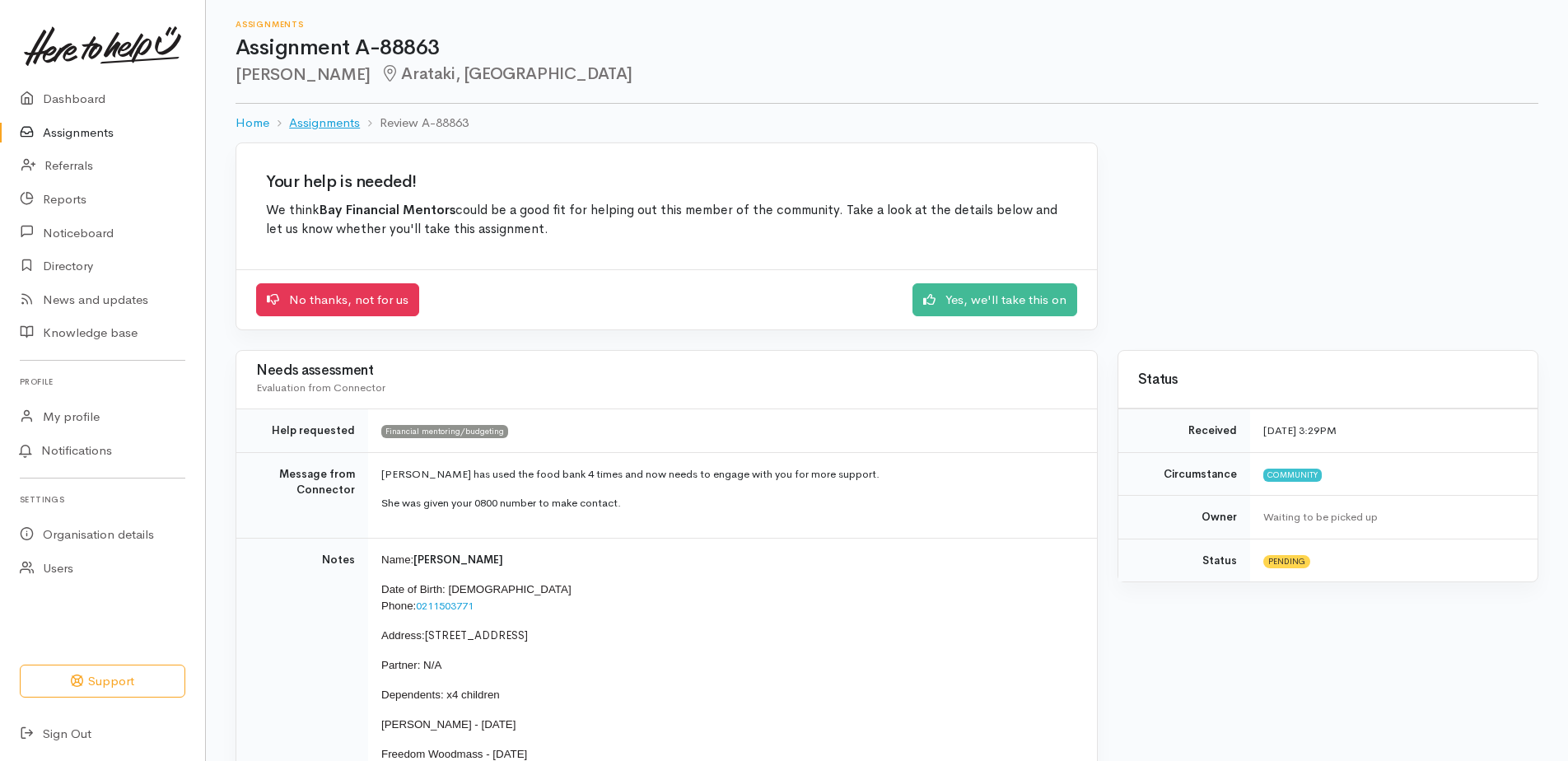
click at [325, 121] on link "Assignments" at bounding box center [324, 122] width 71 height 19
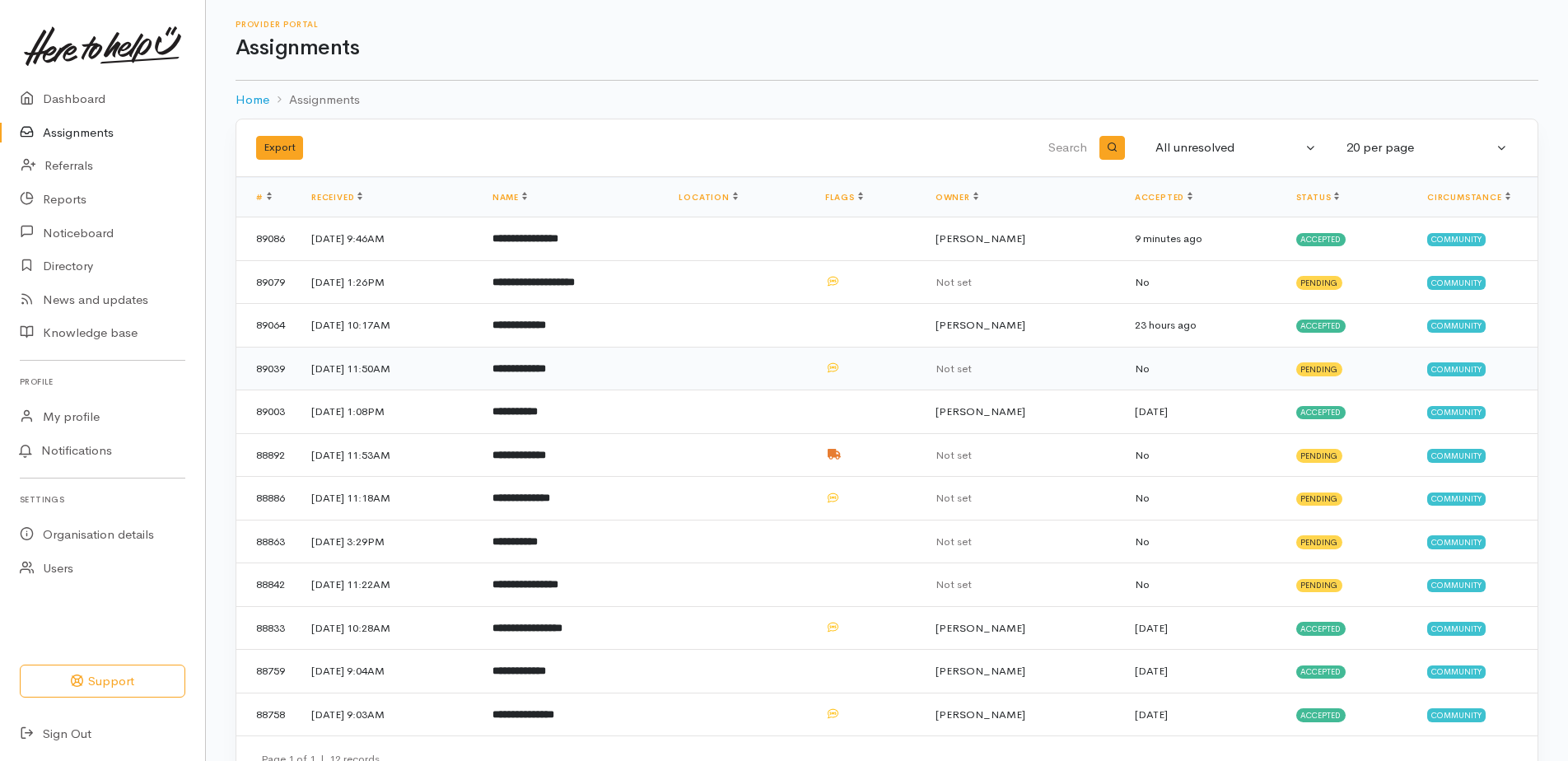
click at [546, 367] on b "**********" at bounding box center [518, 369] width 53 height 11
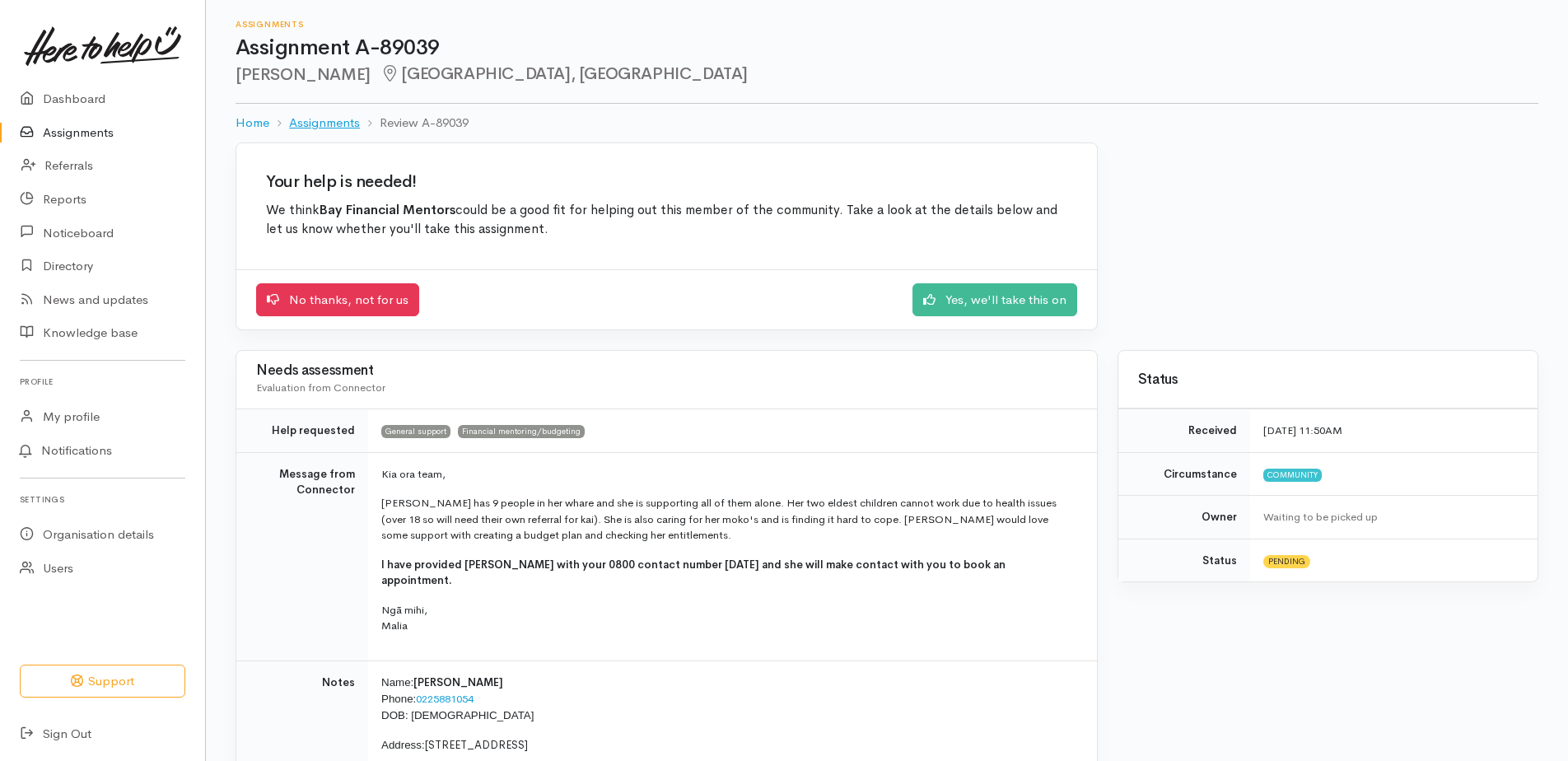
click at [325, 119] on link "Assignments" at bounding box center [324, 122] width 71 height 19
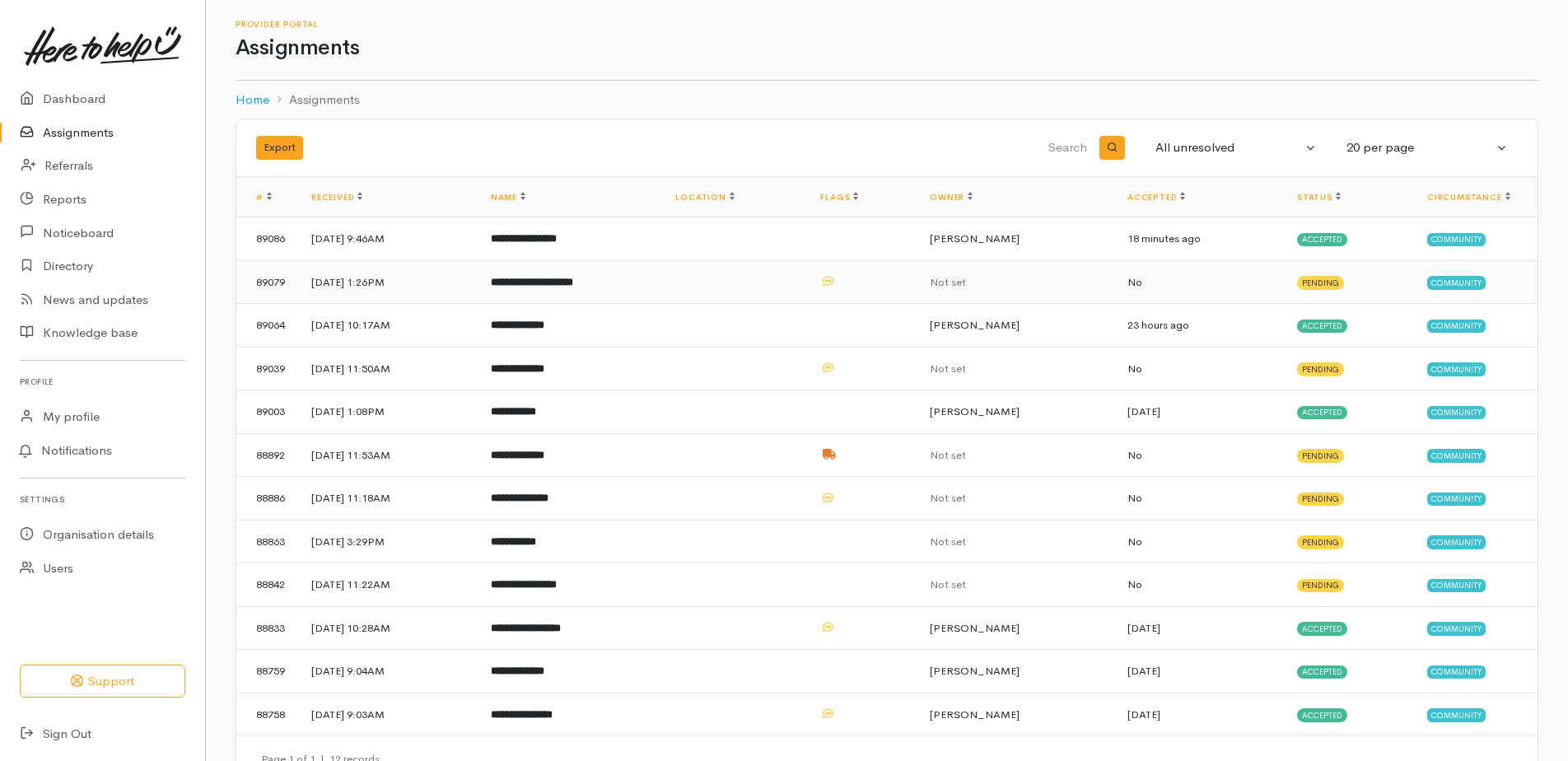
click at [573, 280] on b "**********" at bounding box center [532, 282] width 82 height 11
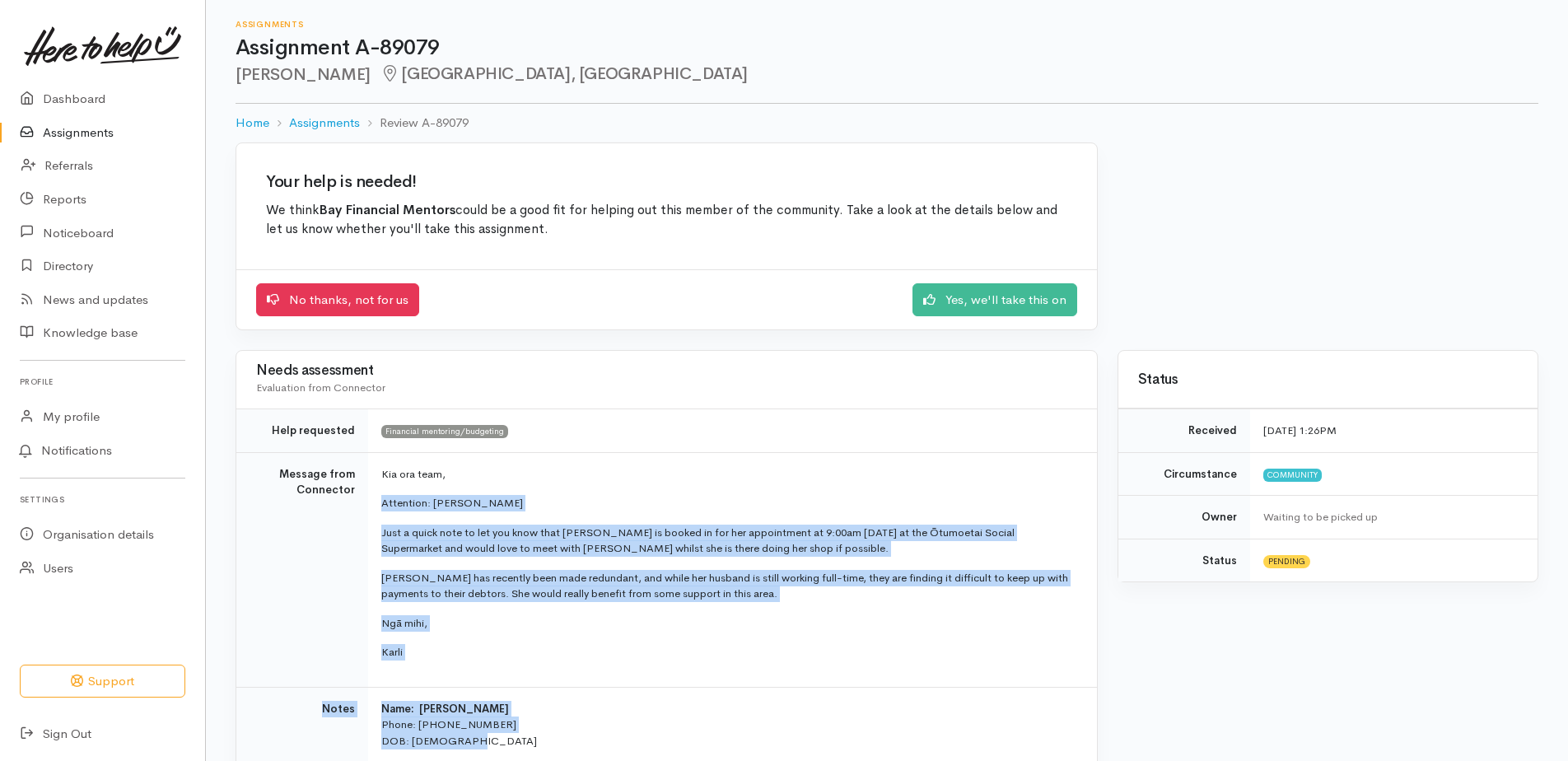
drag, startPoint x: 536, startPoint y: 741, endPoint x: 381, endPoint y: 507, distance: 280.7
click at [381, 507] on tbody "Help requested Financial mentoring/budgeting Message from Connector Kia ora tea…" at bounding box center [667, 660] width 861 height 500
copy tbody "Attention: Cody Just a quick note to let you know that Charmaine Van Staden is …"
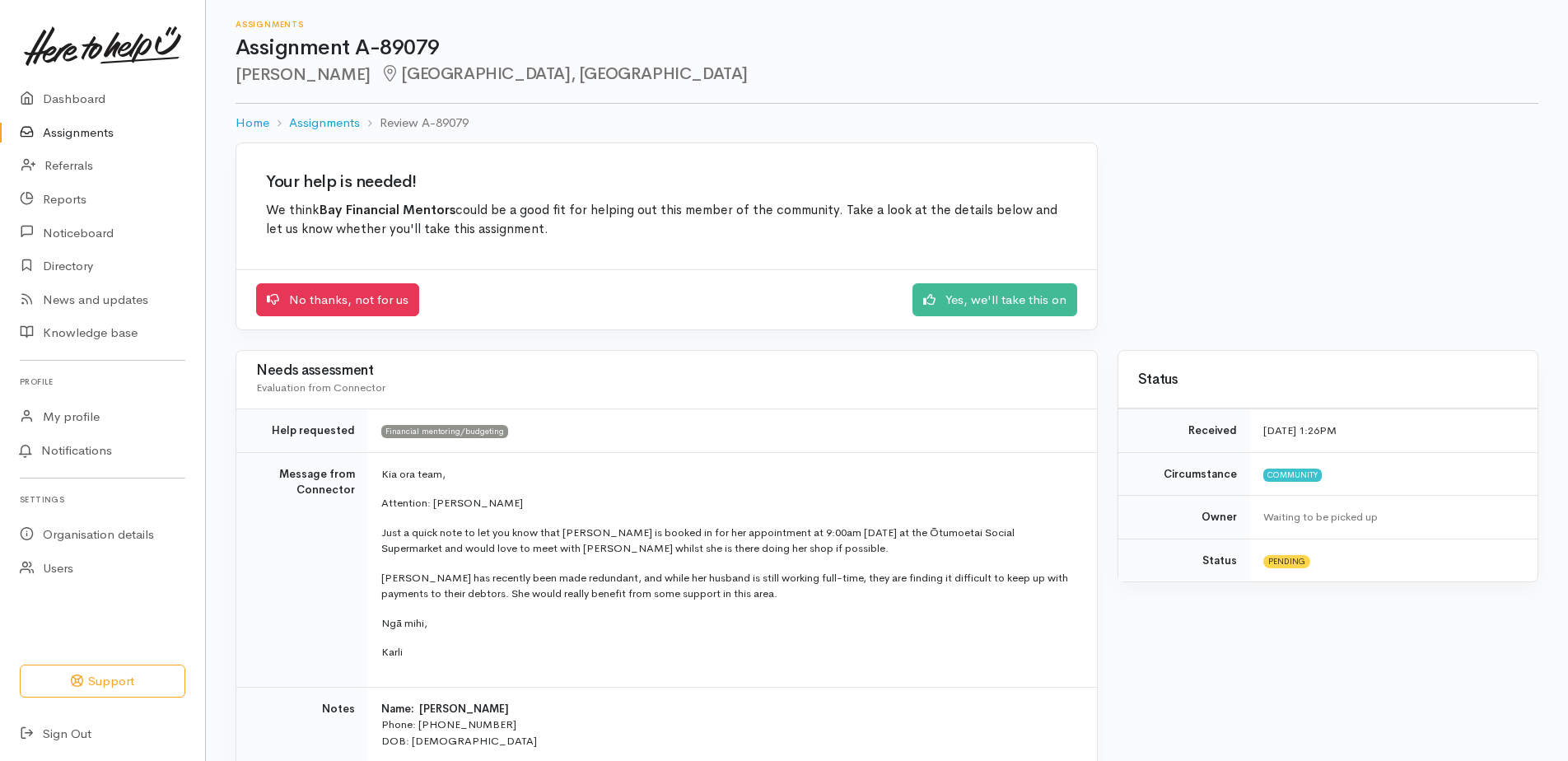
click at [731, 312] on div "No thanks, not for us Yes, we'll take this on" at bounding box center [667, 300] width 821 height 34
click at [995, 301] on link "Yes, we'll take this on" at bounding box center [995, 297] width 165 height 34
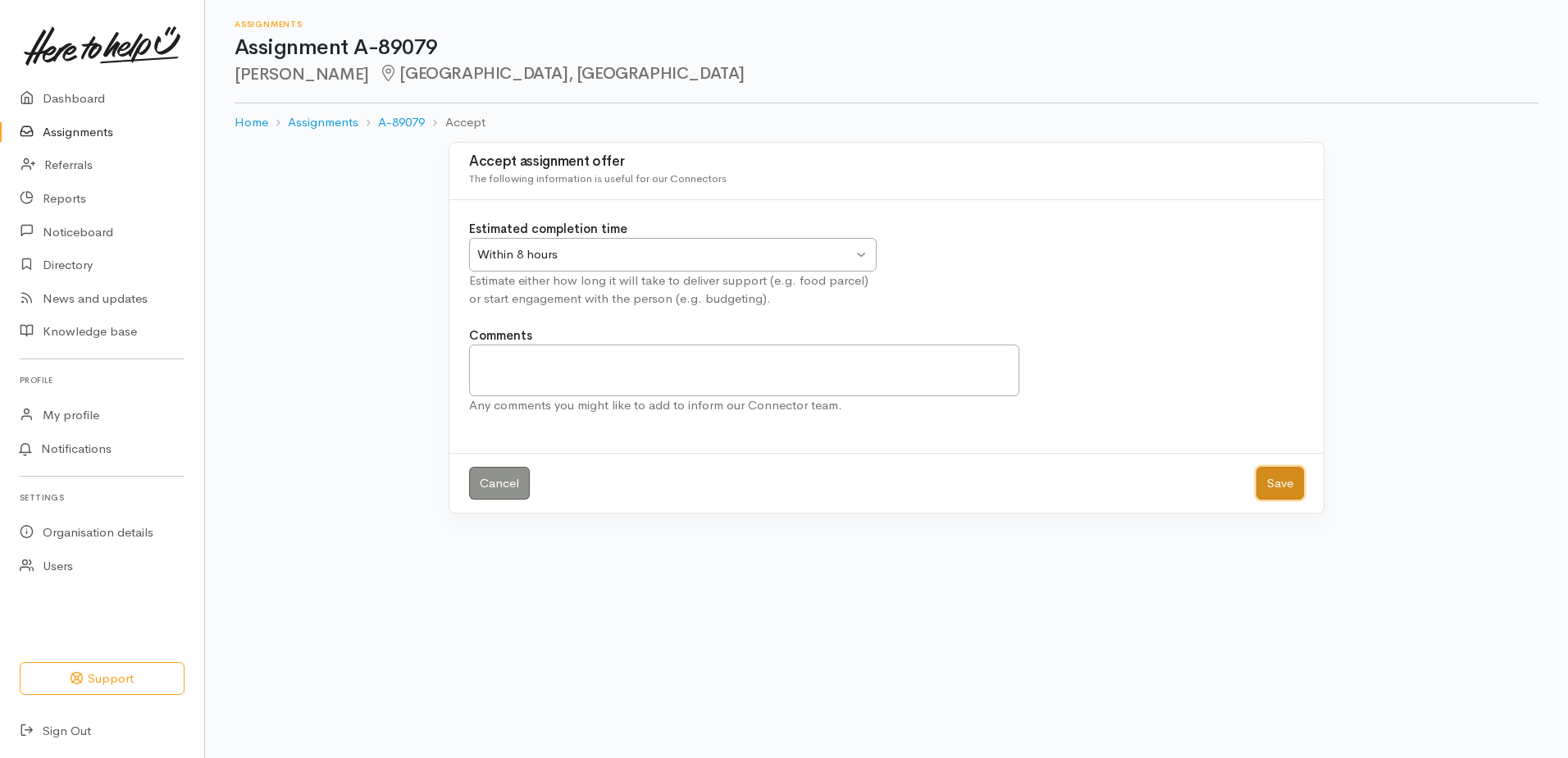
click at [1267, 490] on button "Save" at bounding box center [1280, 483] width 48 height 33
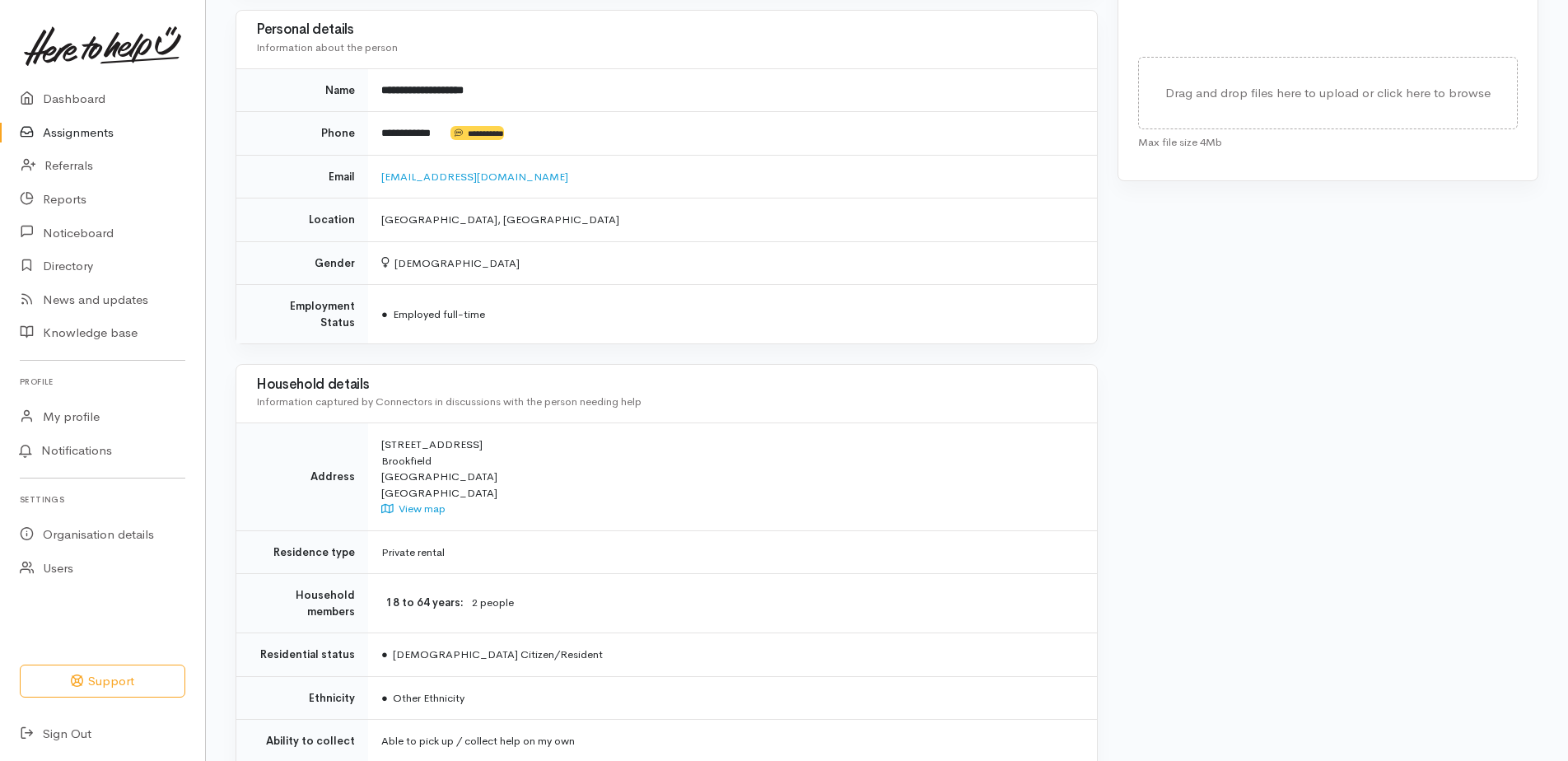
scroll to position [934, 0]
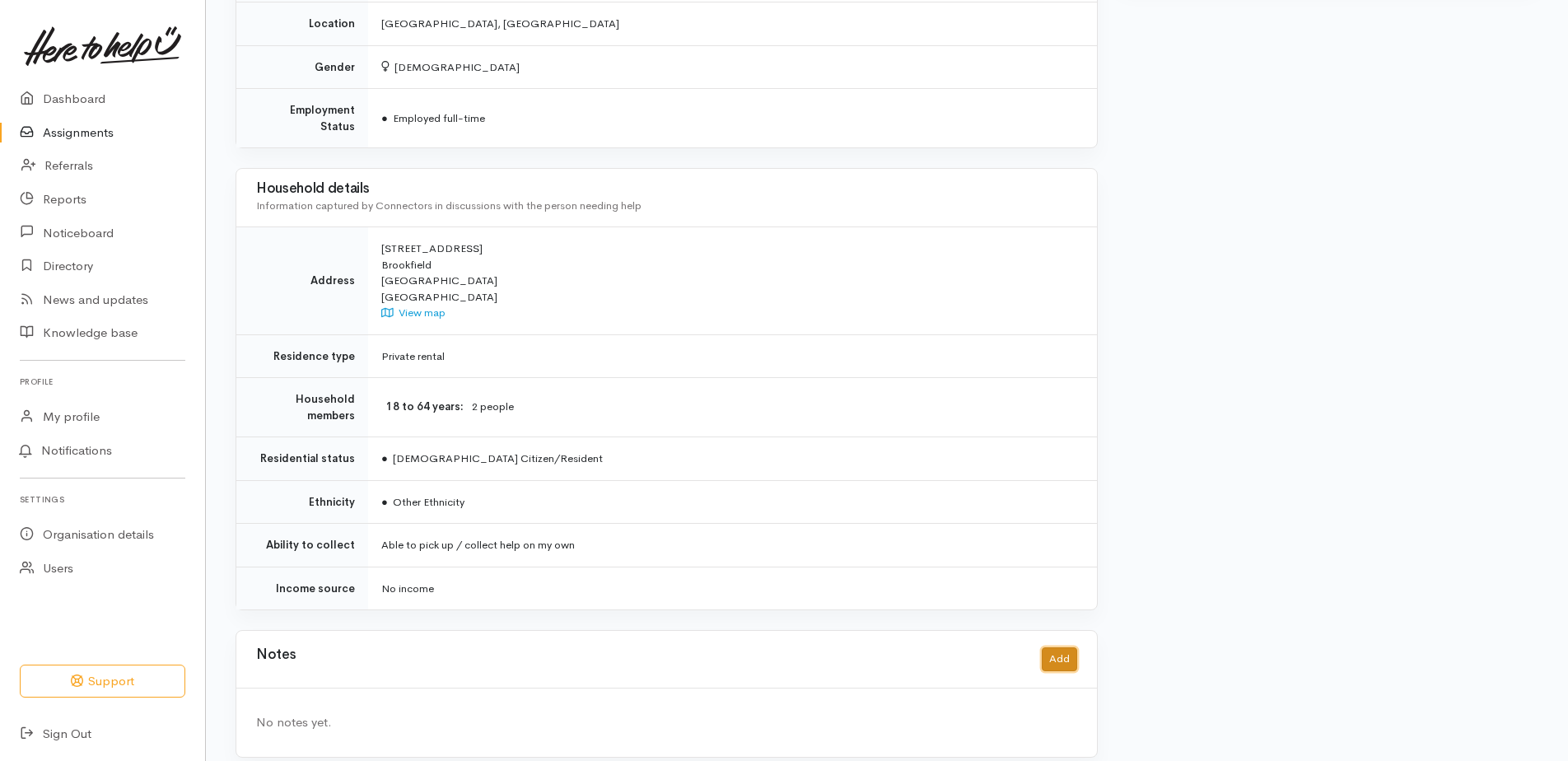
click at [1070, 647] on button "Add" at bounding box center [1059, 659] width 35 height 24
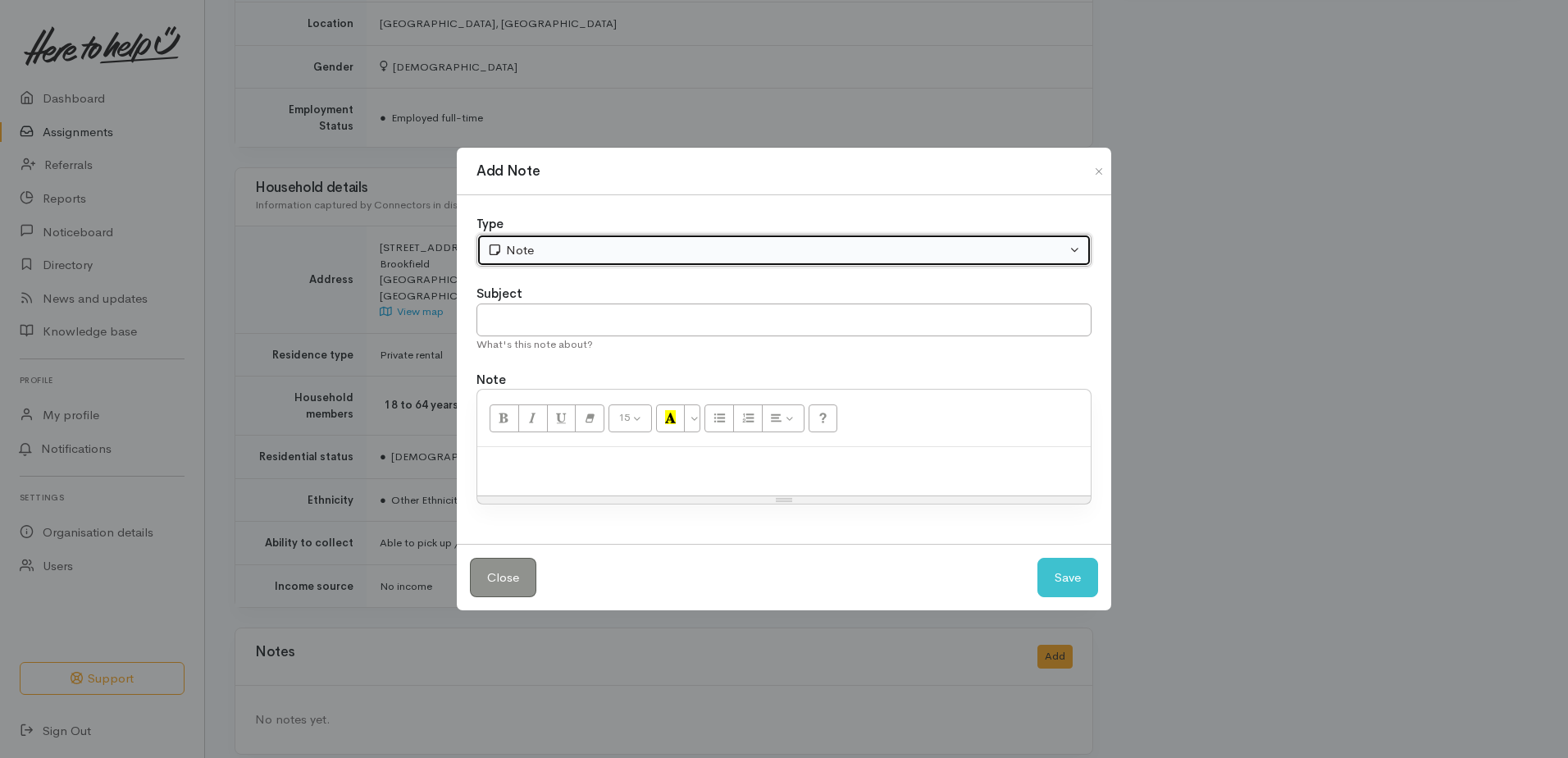
click at [552, 243] on div "Note" at bounding box center [777, 250] width 580 height 19
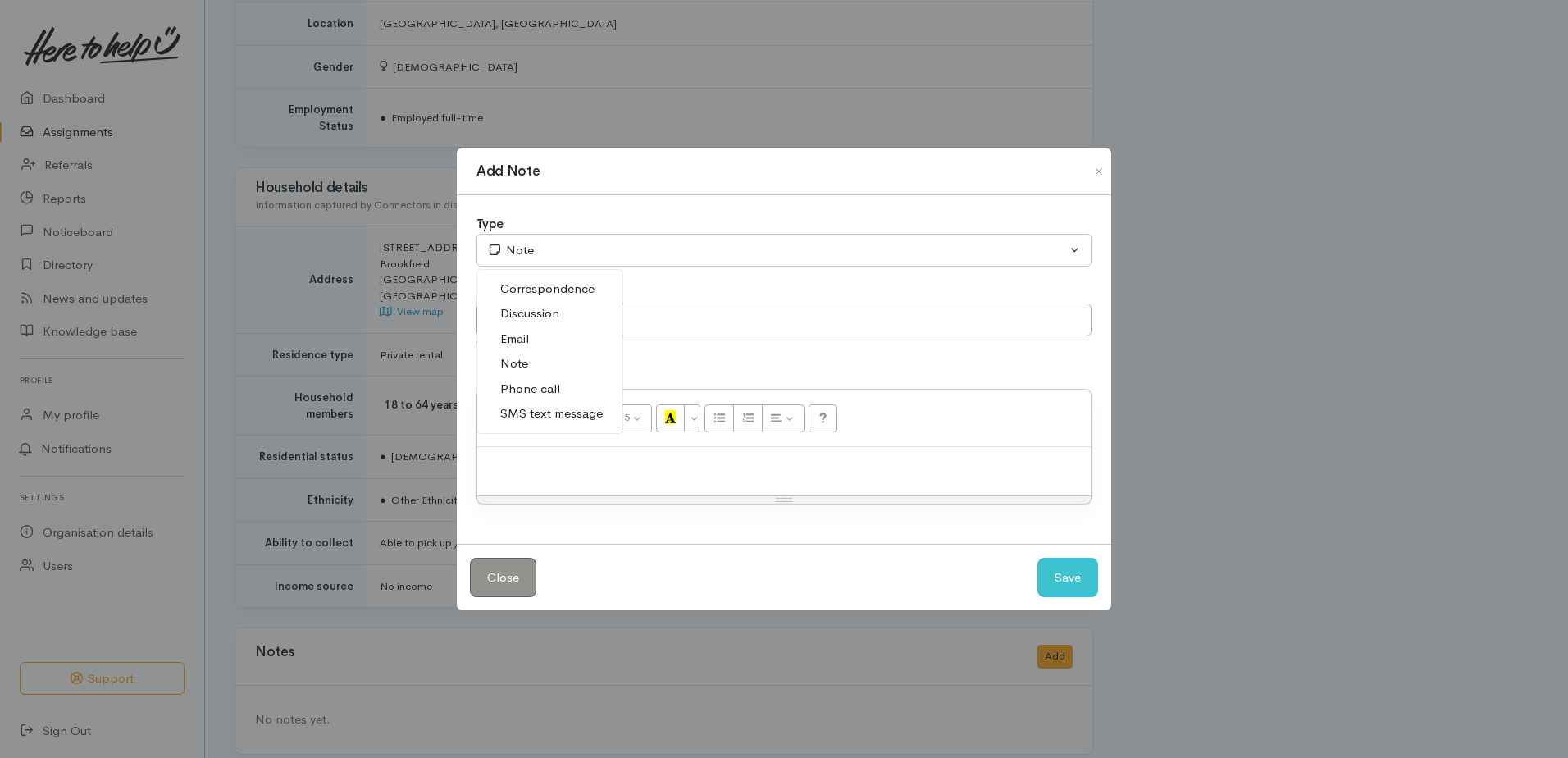
click at [552, 336] on link "Email" at bounding box center [550, 339] width 145 height 25
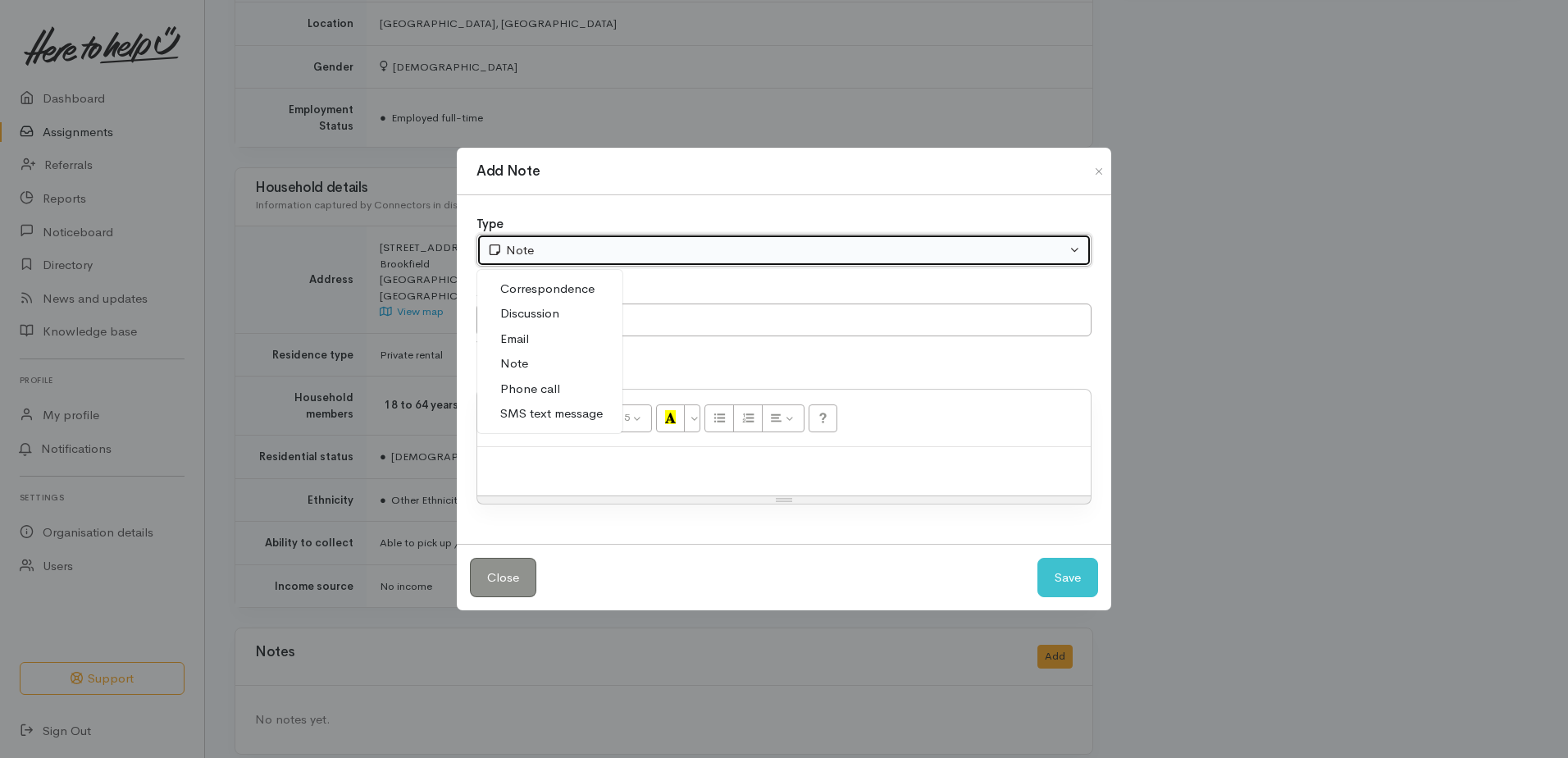
select select "2"
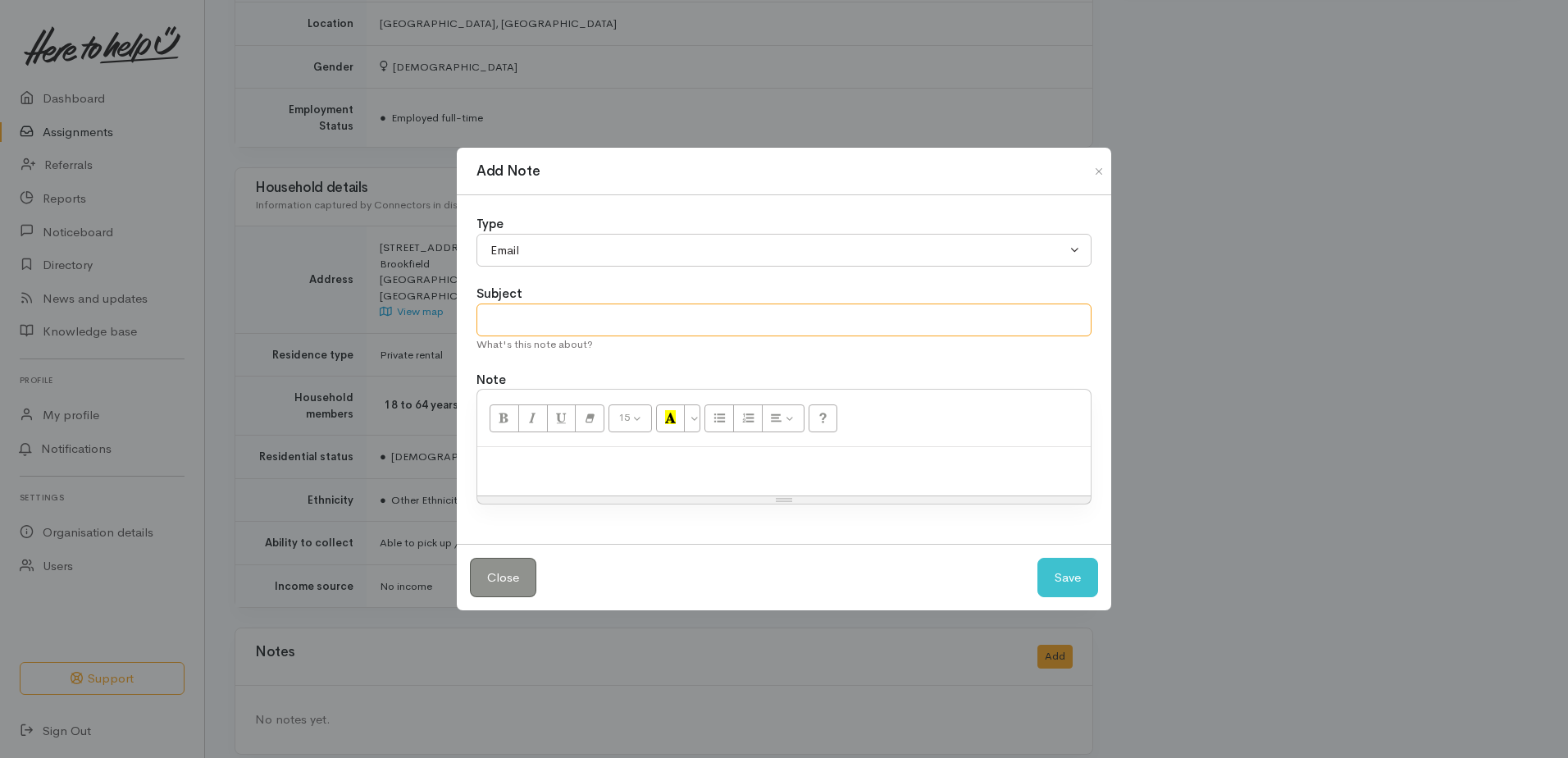
click at [563, 314] on input "text" at bounding box center [784, 319] width 615 height 33
type input "Have sent to [PERSON_NAME]"
click at [1090, 577] on button "Save" at bounding box center [1067, 578] width 60 height 41
click at [1091, 577] on button "Save" at bounding box center [1067, 578] width 60 height 41
click at [649, 473] on p at bounding box center [784, 464] width 597 height 19
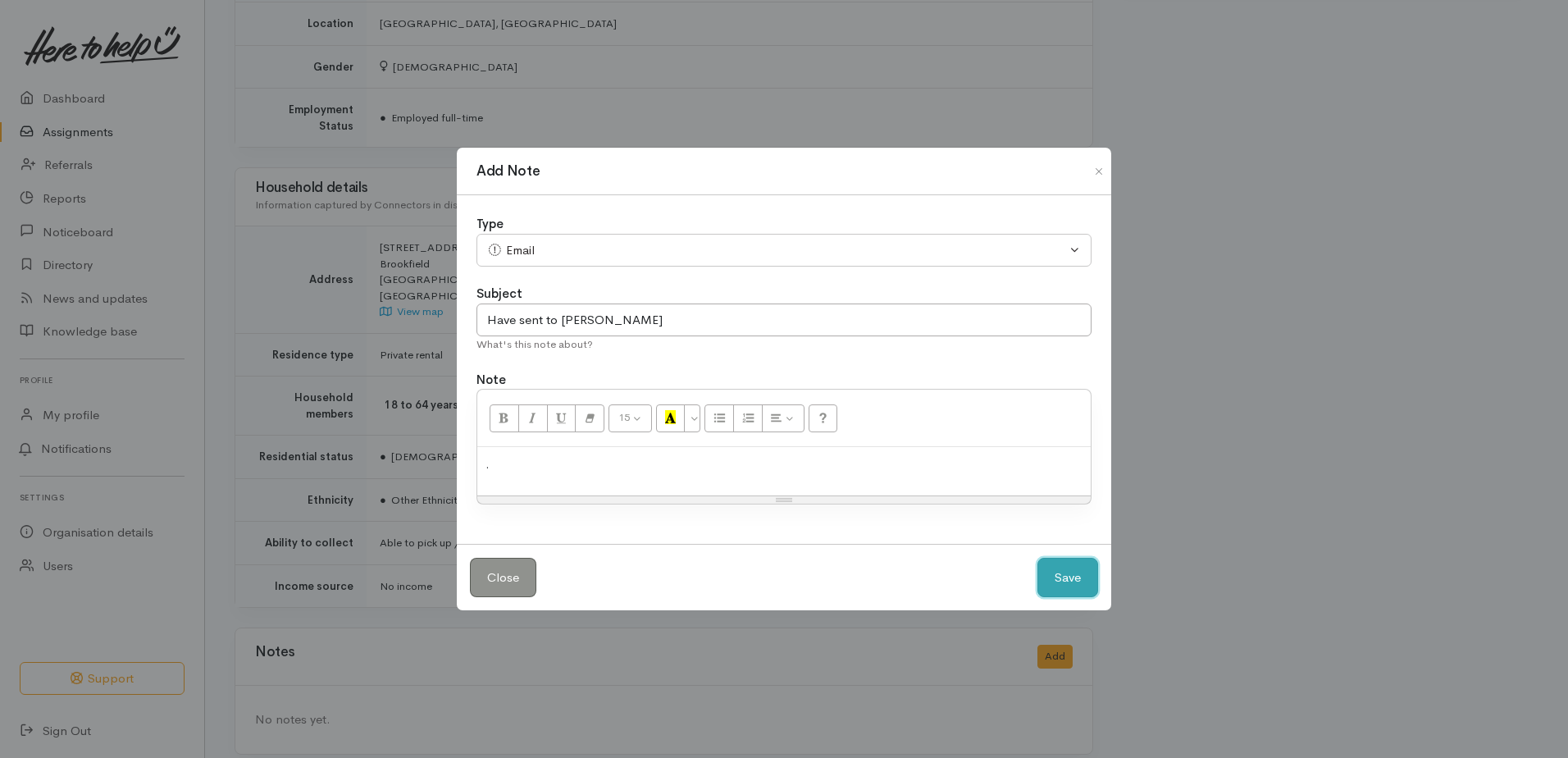
click at [1070, 573] on button "Save" at bounding box center [1067, 578] width 60 height 41
select select "1"
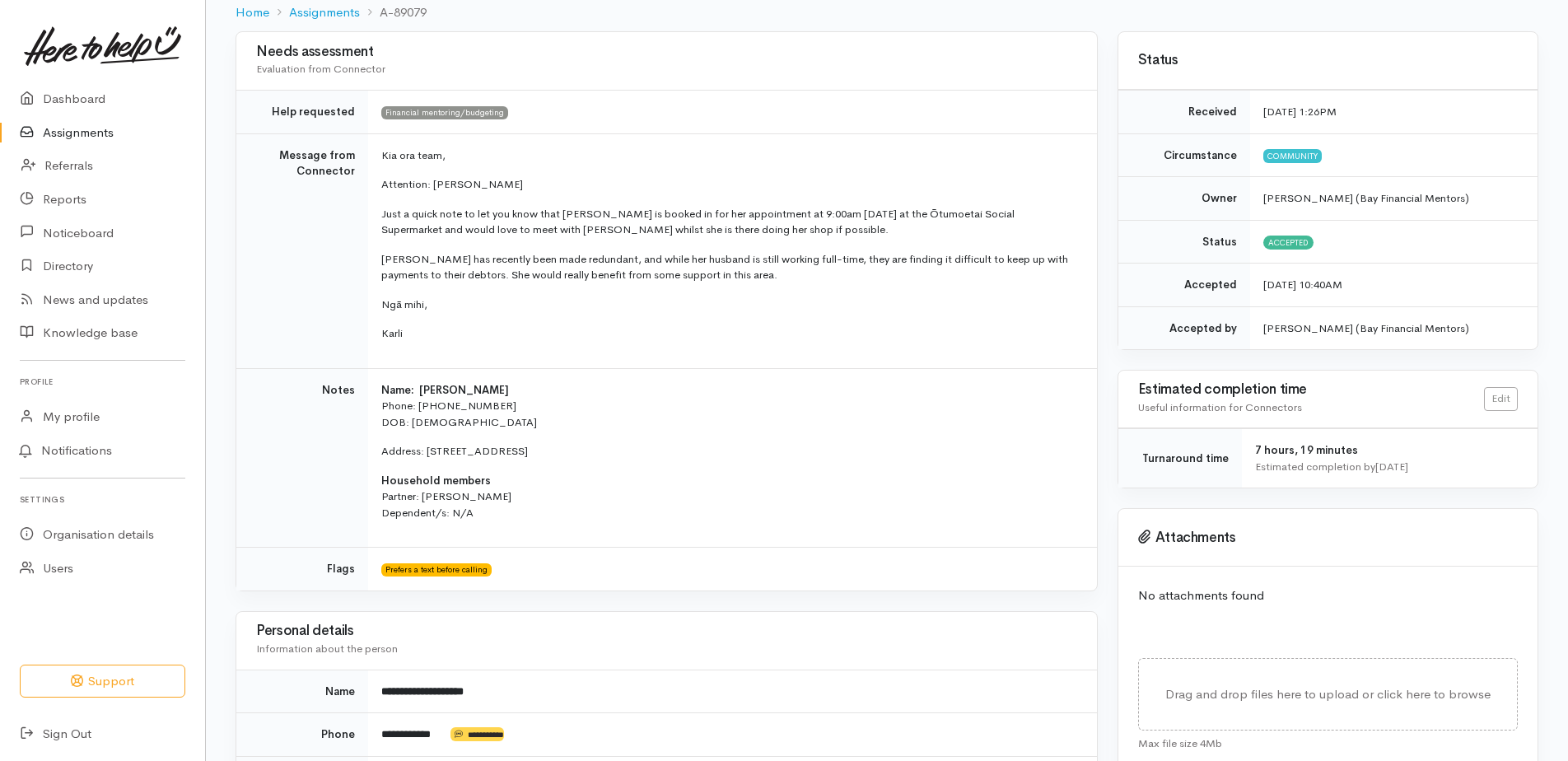
scroll to position [111, 0]
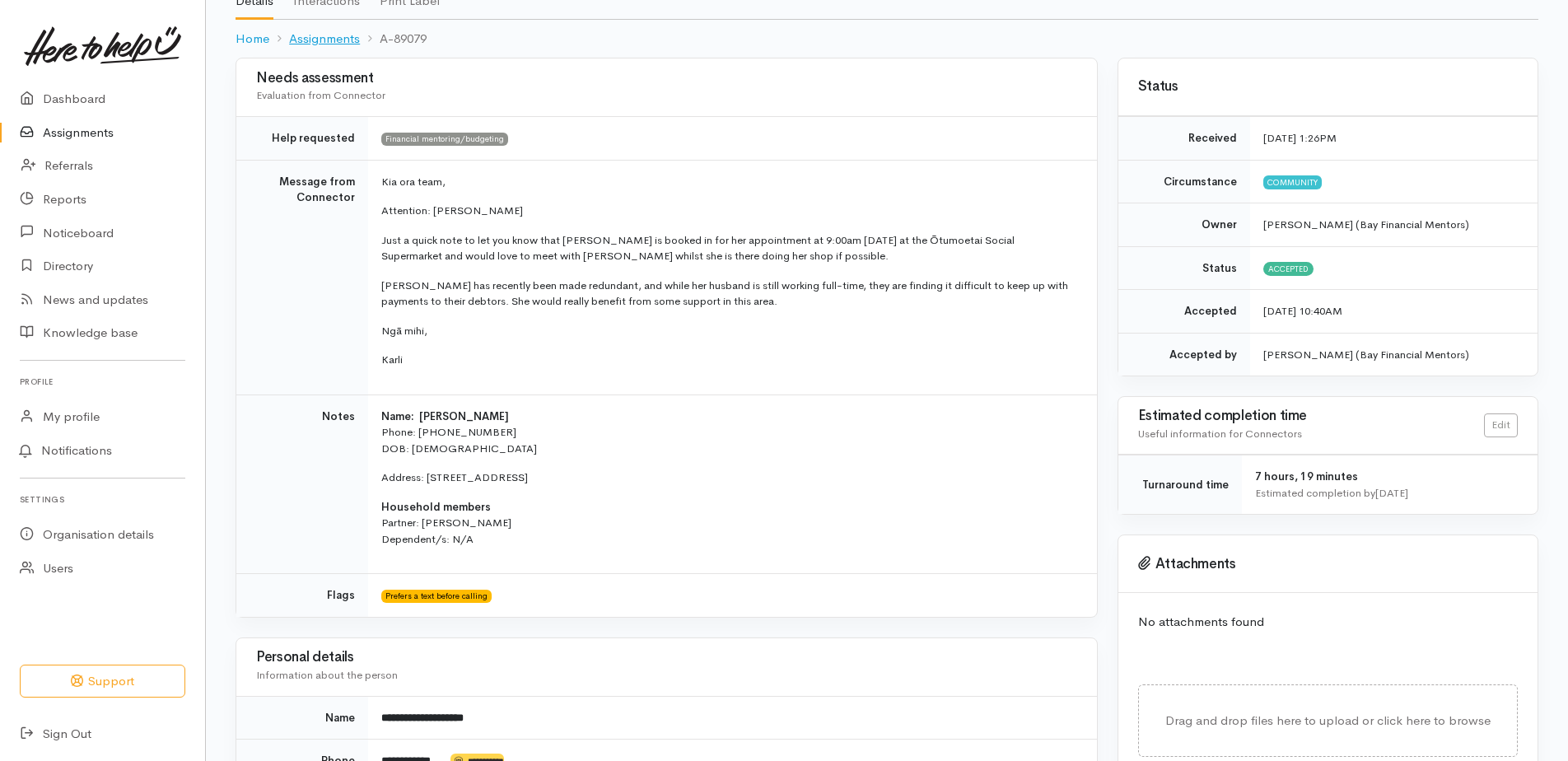
click at [330, 36] on link "Assignments" at bounding box center [324, 39] width 71 height 19
